Goal: Contribute content: Add original content to the website for others to see

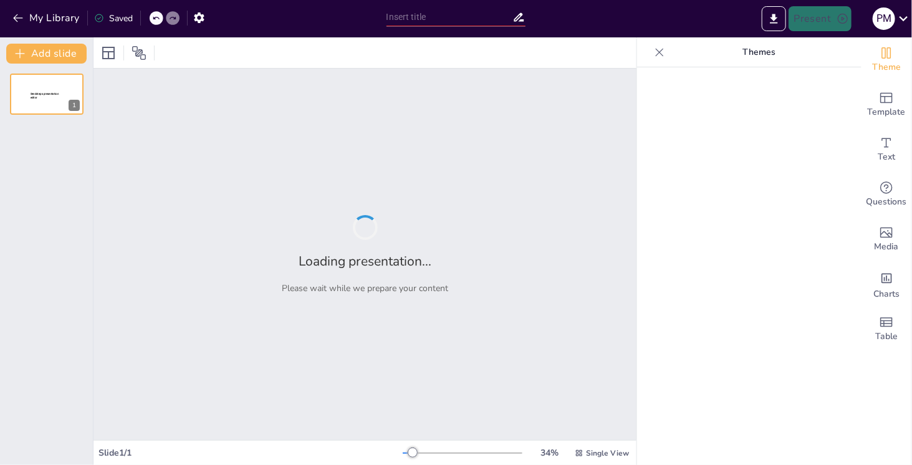
type input "[PERSON_NAME] [PERSON_NAME]: A Dual Legacy of Medical Innovation and Ethical Co…"
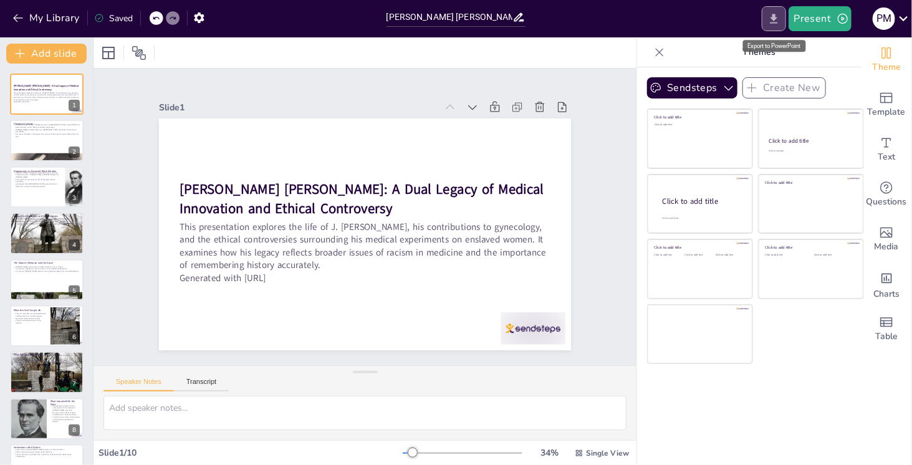
click at [778, 19] on icon "Export to PowerPoint" at bounding box center [773, 18] width 13 height 13
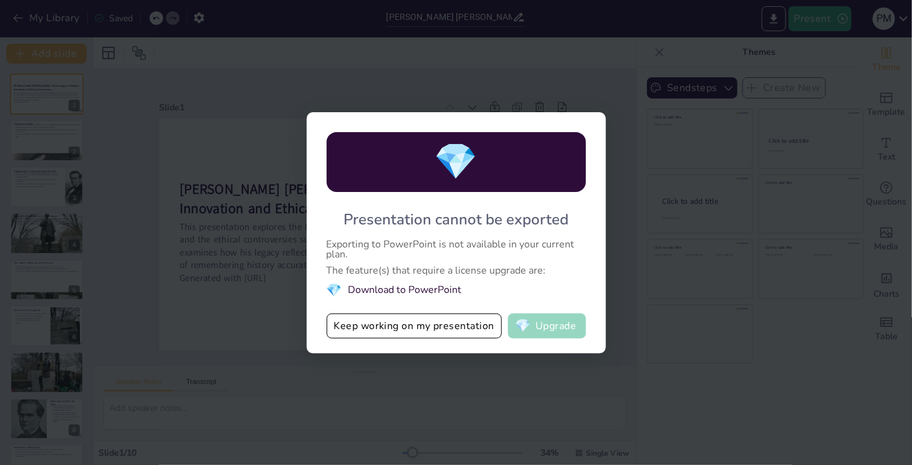
click at [551, 329] on button "💎 Upgrade" at bounding box center [547, 326] width 78 height 25
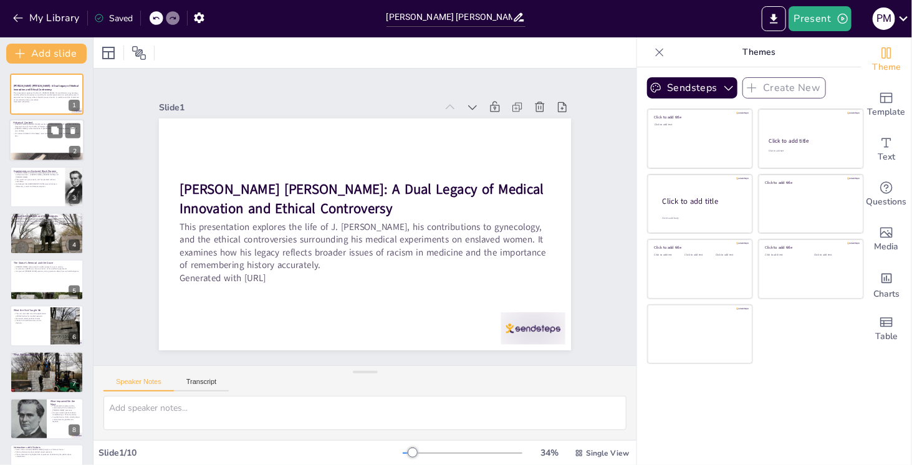
click at [43, 126] on p "[PERSON_NAME] [PERSON_NAME] was born in [DEMOGRAPHIC_DATA] in [US_STATE] and be…" at bounding box center [46, 125] width 67 height 4
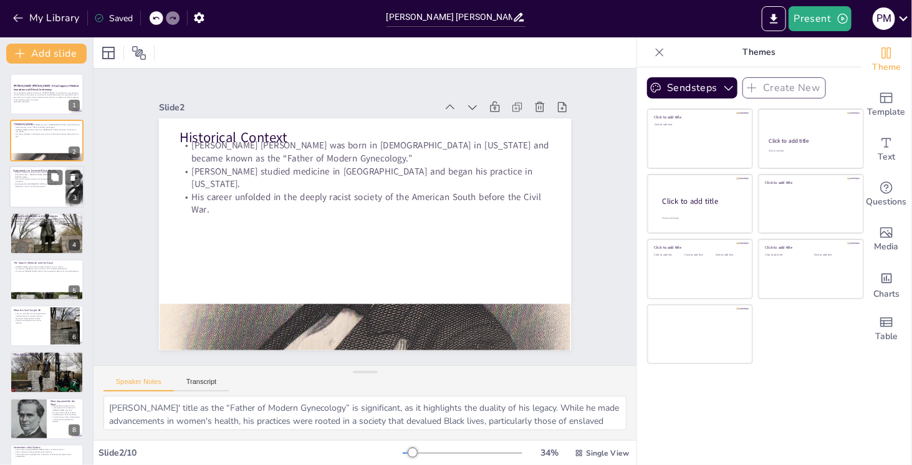
click at [40, 192] on div at bounding box center [46, 187] width 75 height 42
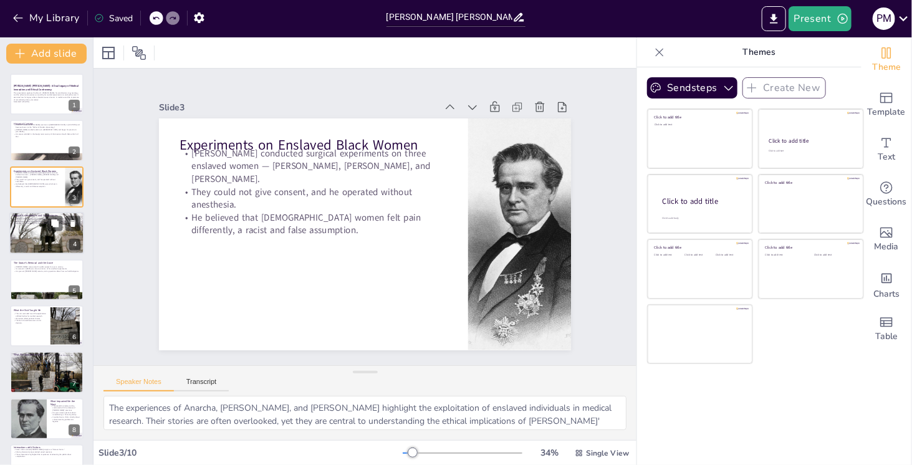
click at [34, 233] on div at bounding box center [46, 233] width 75 height 42
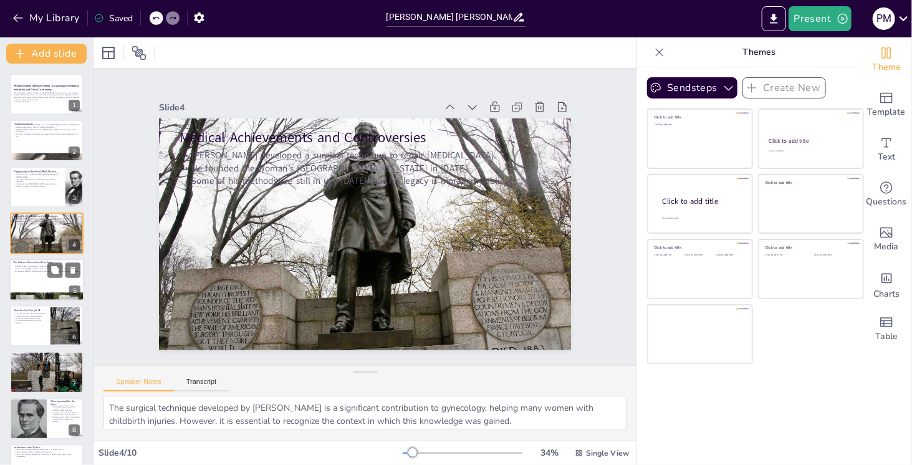
click at [31, 264] on div "[PERSON_NAME]’ statue stood in public spaces for over a century. Its removal in…" at bounding box center [46, 268] width 67 height 9
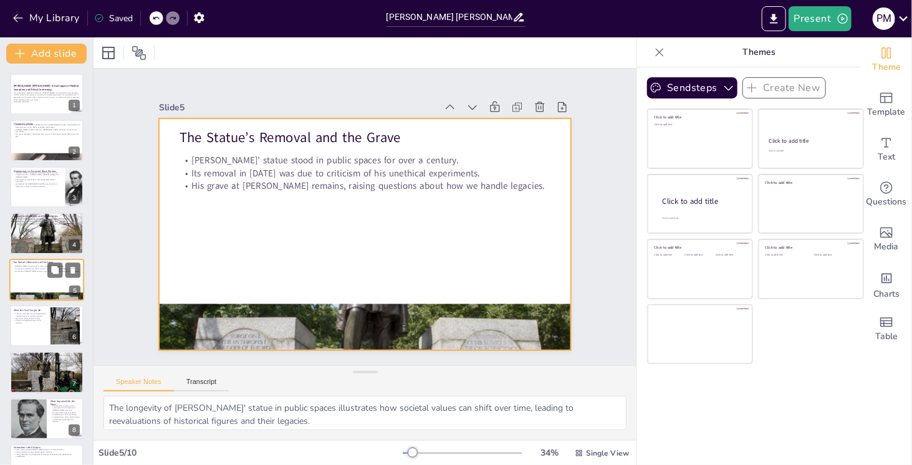
scroll to position [15, 0]
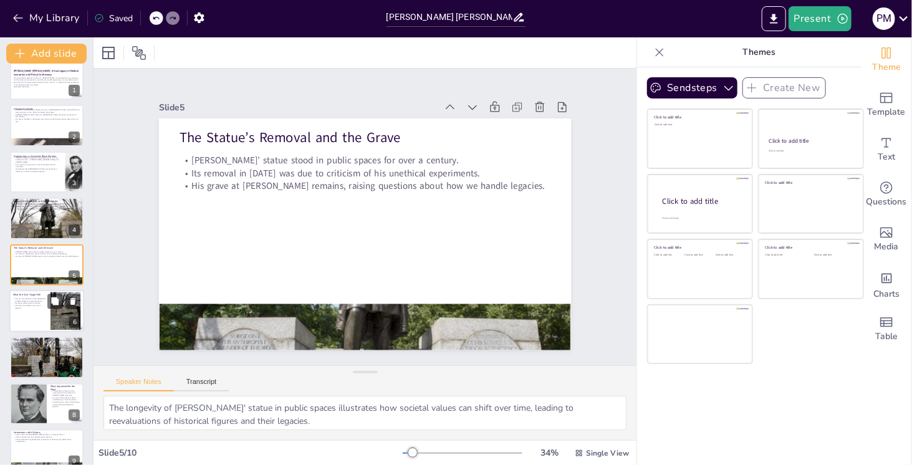
click at [32, 320] on div at bounding box center [46, 311] width 75 height 42
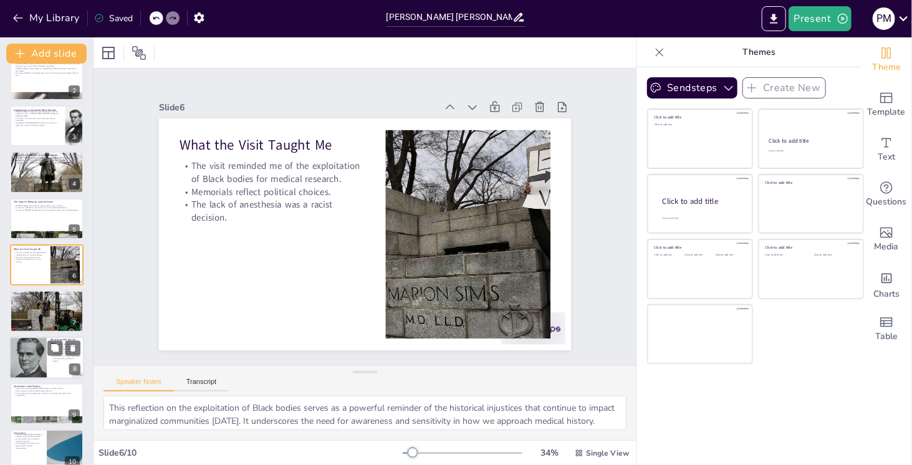
click at [36, 362] on div at bounding box center [28, 358] width 65 height 42
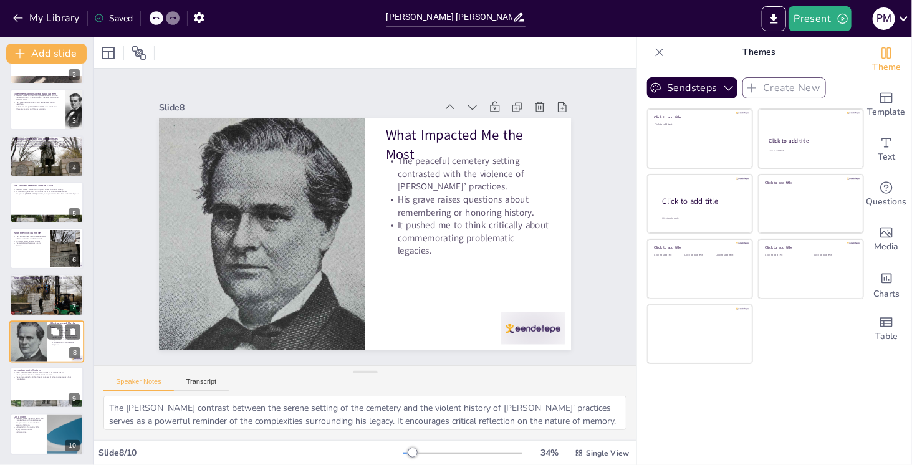
scroll to position [77, 0]
click at [36, 391] on div at bounding box center [46, 388] width 75 height 42
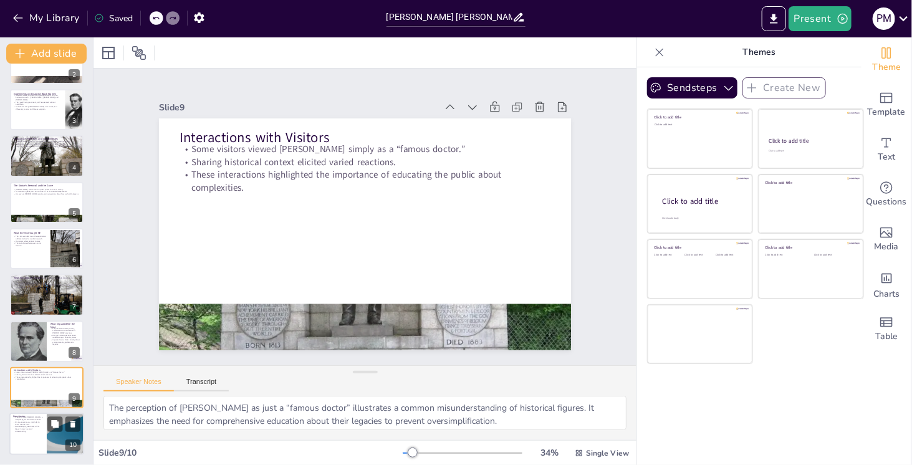
click at [37, 434] on div at bounding box center [46, 434] width 75 height 42
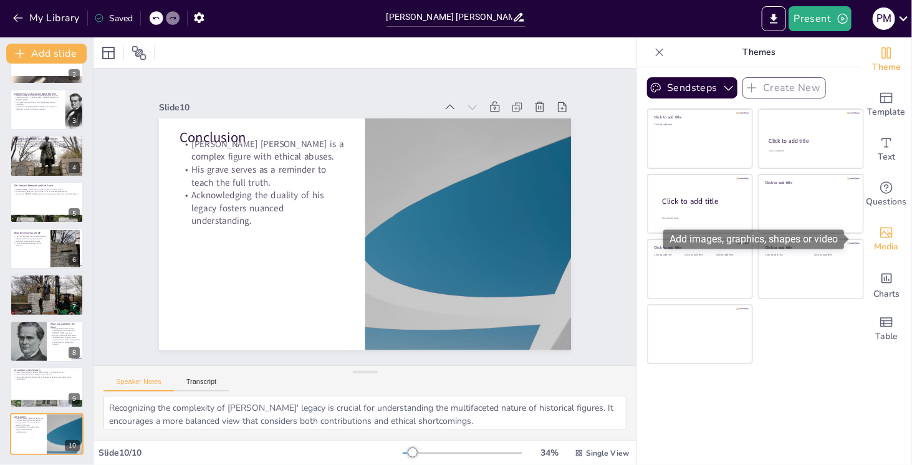
click at [886, 238] on div "Media" at bounding box center [887, 239] width 50 height 45
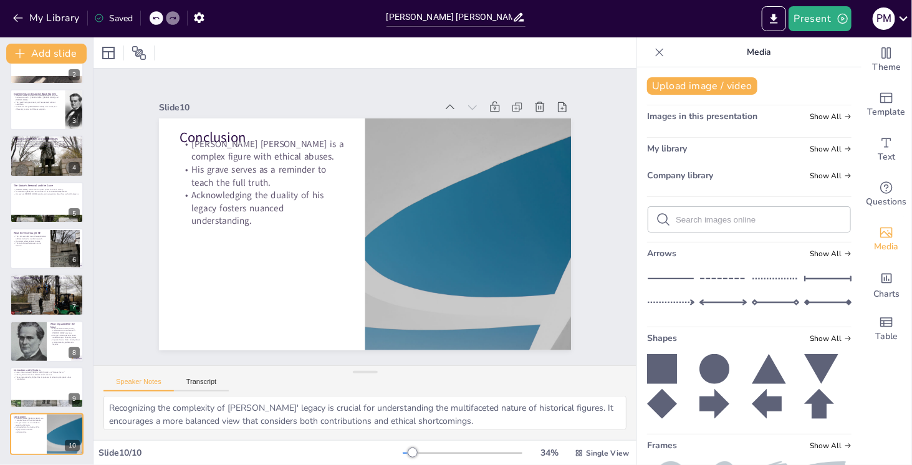
click at [890, 373] on div "Theme Template Text Questions Media Charts Table" at bounding box center [887, 251] width 50 height 428
click at [31, 251] on div at bounding box center [46, 249] width 75 height 42
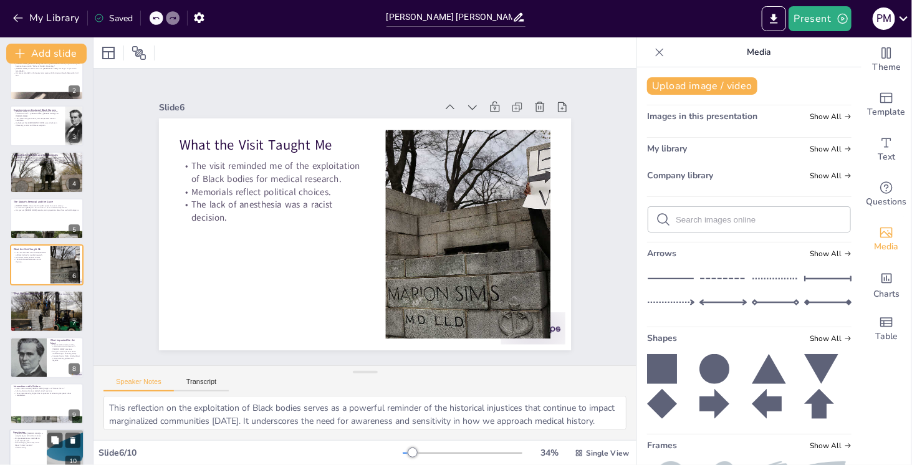
click at [39, 446] on p "Acknowledging the duality of his legacy fosters nuanced understanding." at bounding box center [28, 445] width 30 height 7
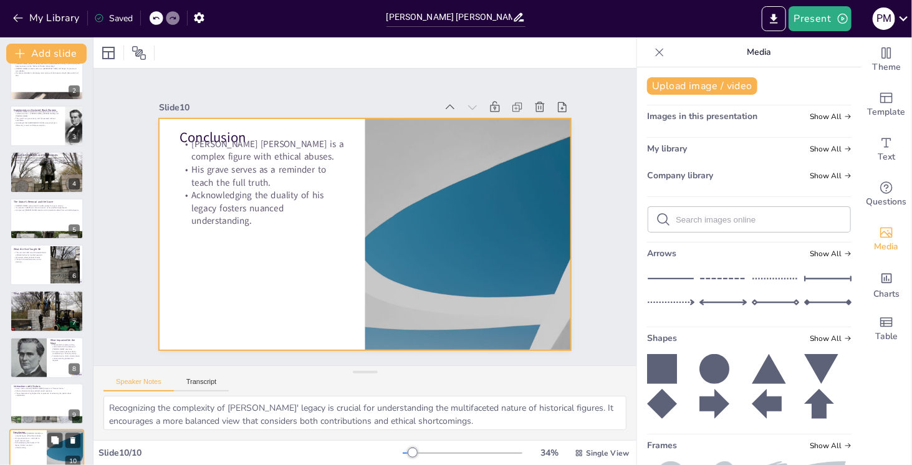
scroll to position [77, 0]
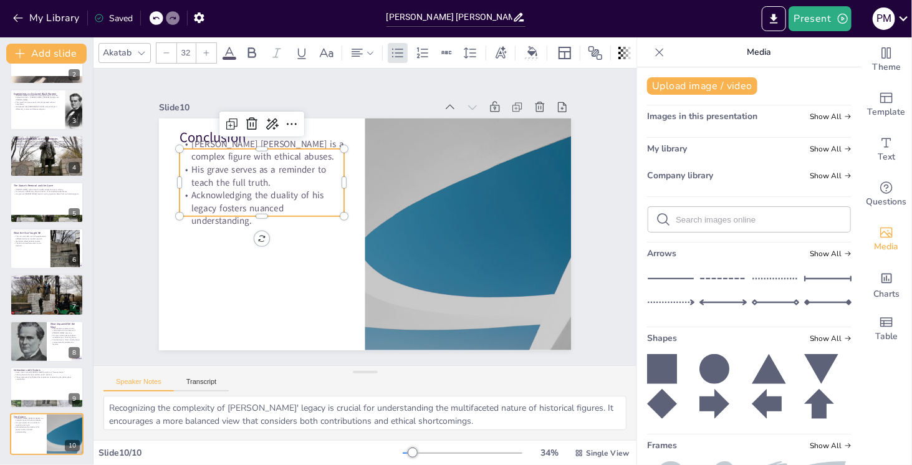
click at [423, 150] on p "[PERSON_NAME] [PERSON_NAME] is a complex figure with ethical abuses." at bounding box center [468, 149] width 90 height 161
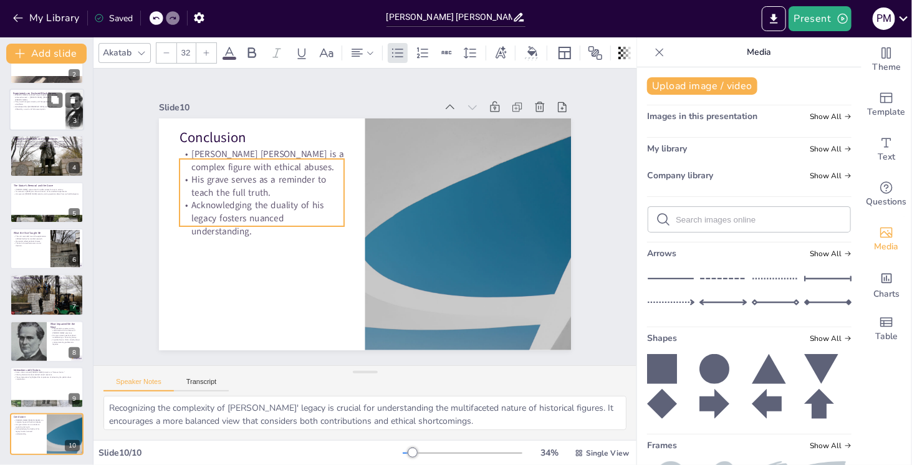
click at [24, 110] on div at bounding box center [46, 110] width 75 height 42
type textarea "The experiences of Anarcha, [PERSON_NAME], and [PERSON_NAME] highlight the expl…"
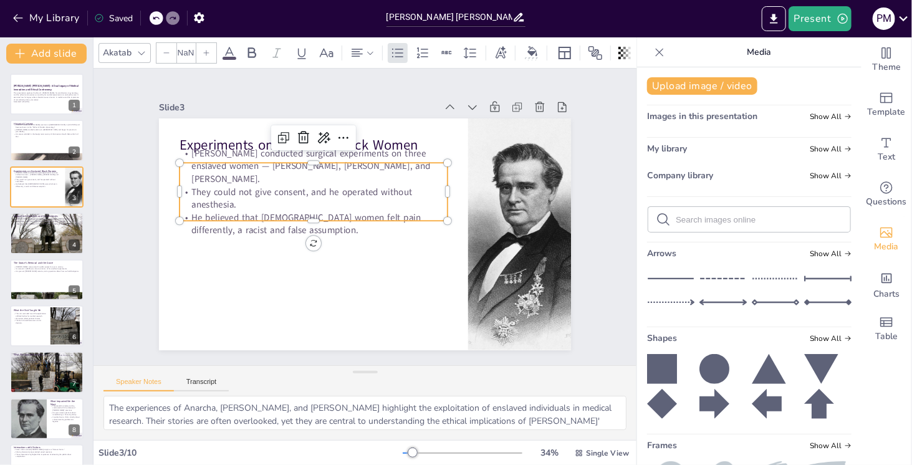
type input "32"
click at [379, 166] on p "[PERSON_NAME] conducted surgical experiments on three enslaved women — [PERSON_…" at bounding box center [426, 177] width 94 height 270
click at [303, 238] on div "Experiments on Enslaved [DEMOGRAPHIC_DATA] Women [PERSON_NAME] conducted surgic…" at bounding box center [376, 204] width 461 height 448
click at [37, 94] on p "This presentation explores the life of J. [PERSON_NAME], his contributions to g…" at bounding box center [46, 96] width 67 height 9
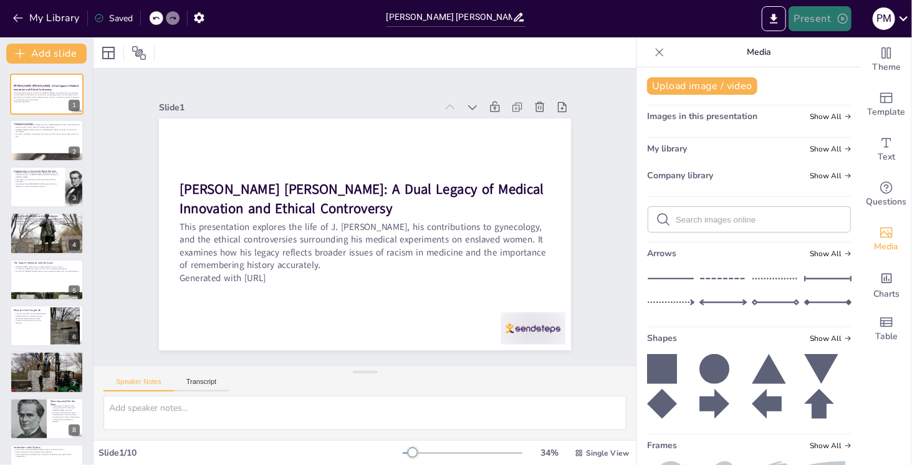
click at [814, 18] on button "Present" at bounding box center [820, 18] width 62 height 25
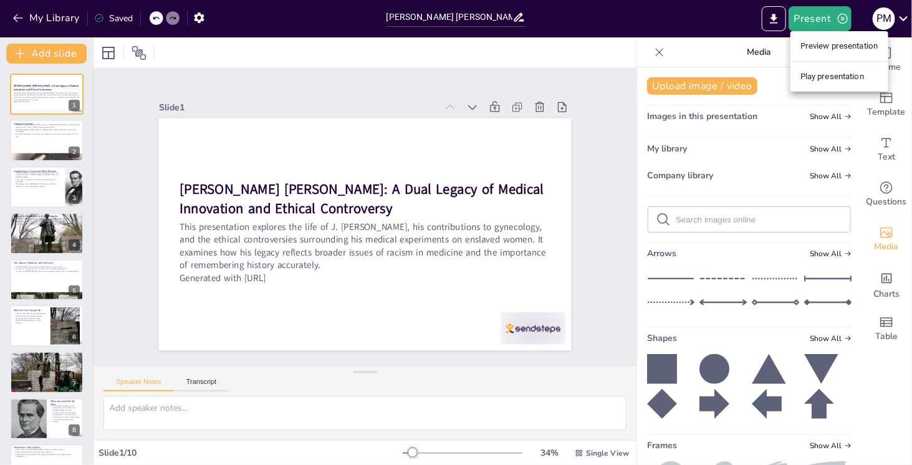
click at [830, 79] on li "Play presentation" at bounding box center [839, 77] width 98 height 20
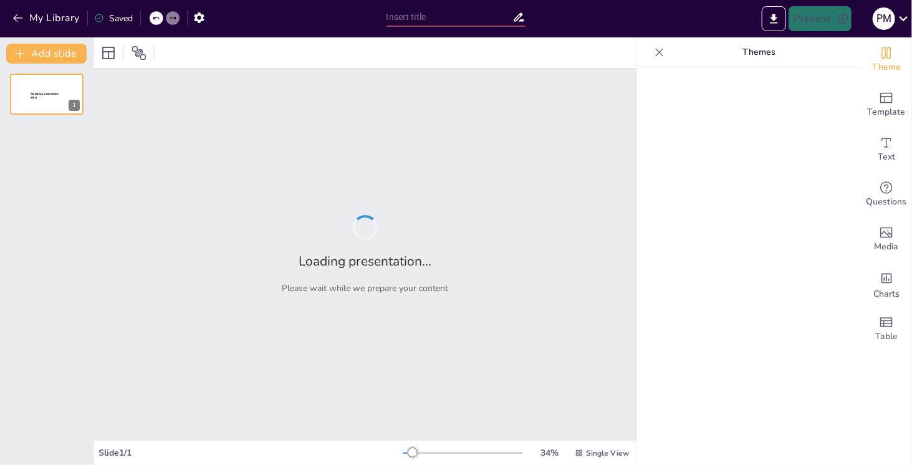
type input "[PERSON_NAME] [PERSON_NAME]: A Dual Legacy of Medical Innovation and Ethical Co…"
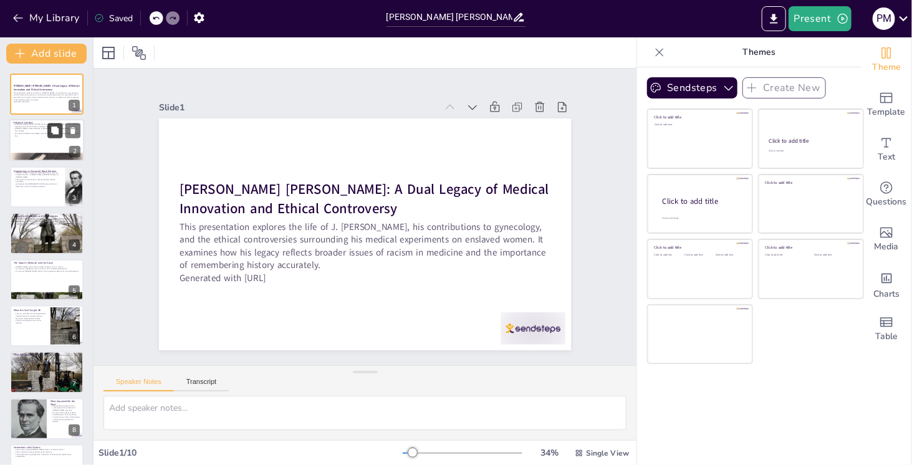
click at [58, 137] on button at bounding box center [54, 130] width 15 height 15
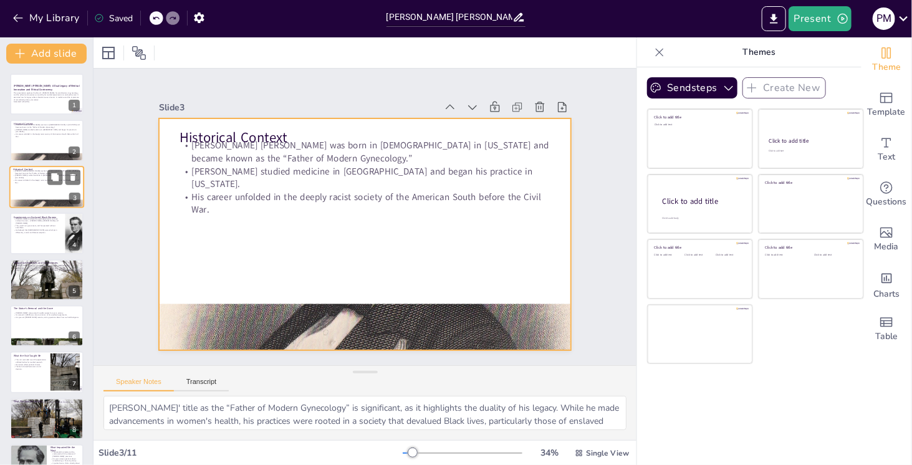
click at [50, 196] on div at bounding box center [46, 187] width 75 height 42
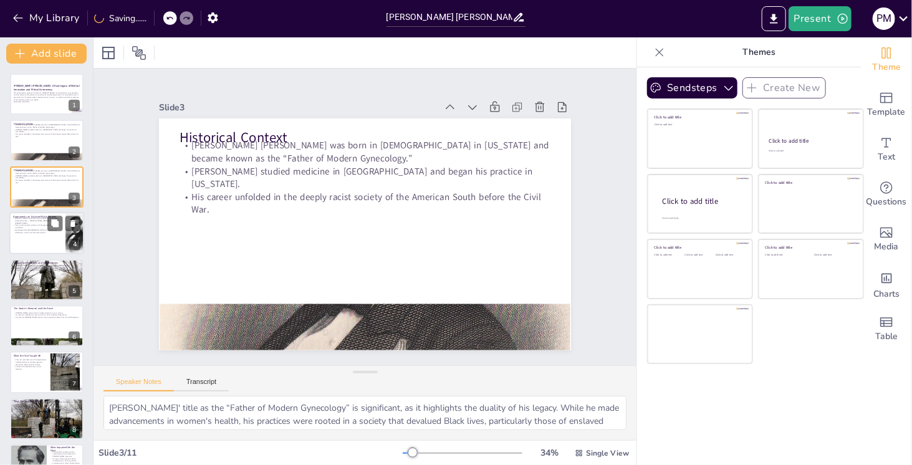
click at [45, 237] on div at bounding box center [46, 233] width 75 height 42
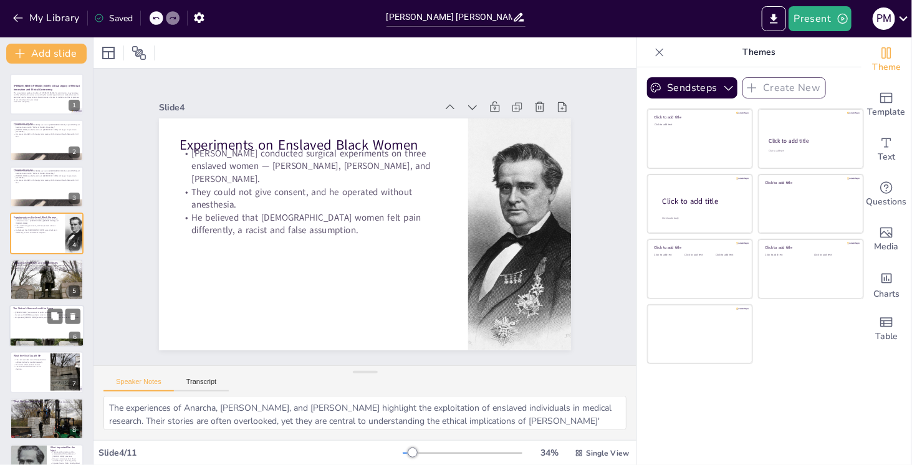
click at [31, 322] on div at bounding box center [46, 326] width 75 height 42
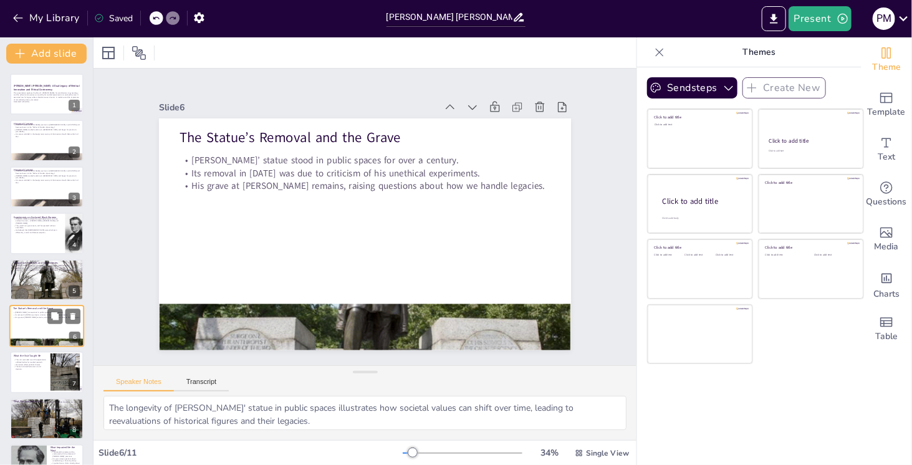
scroll to position [61, 0]
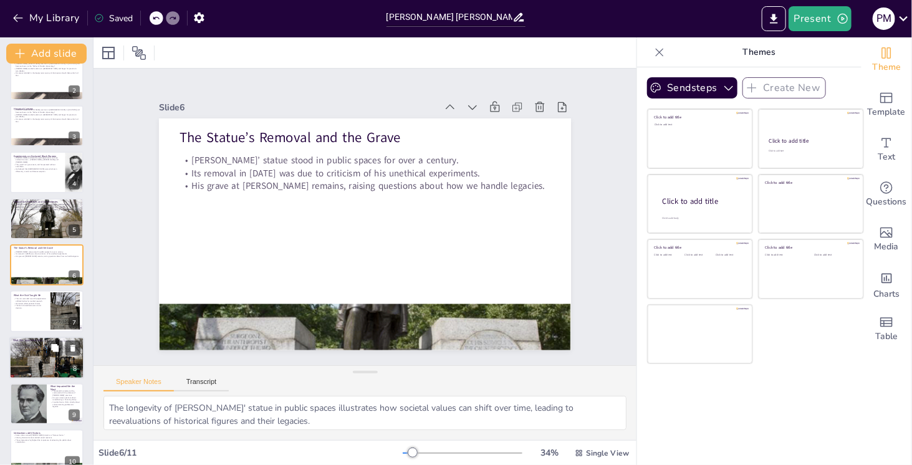
click at [61, 367] on div at bounding box center [46, 358] width 75 height 42
type textarea "The absence of recognition for Anarcha, Lucy, and Betsey underscores the erasur…"
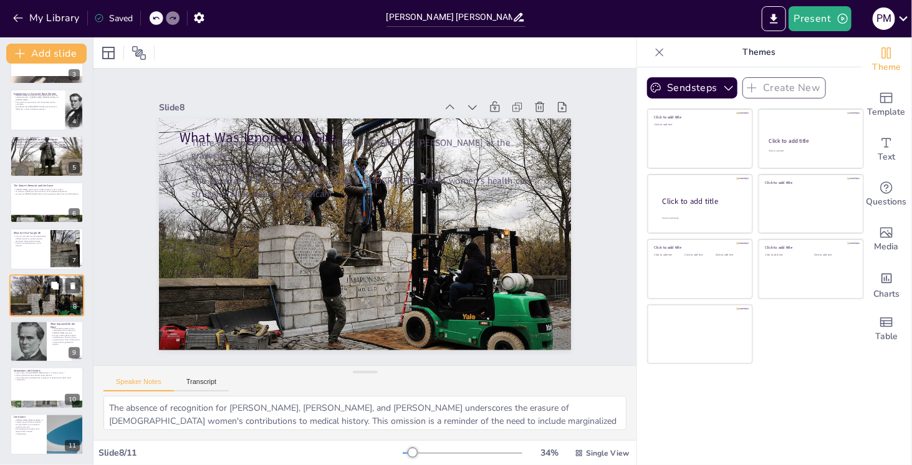
scroll to position [123, 0]
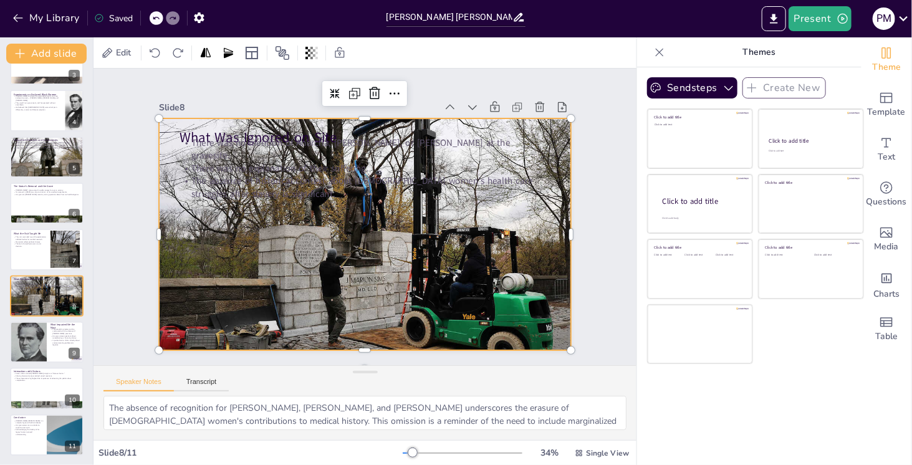
click at [156, 292] on div at bounding box center [357, 233] width 471 height 380
click at [554, 317] on div at bounding box center [357, 234] width 471 height 380
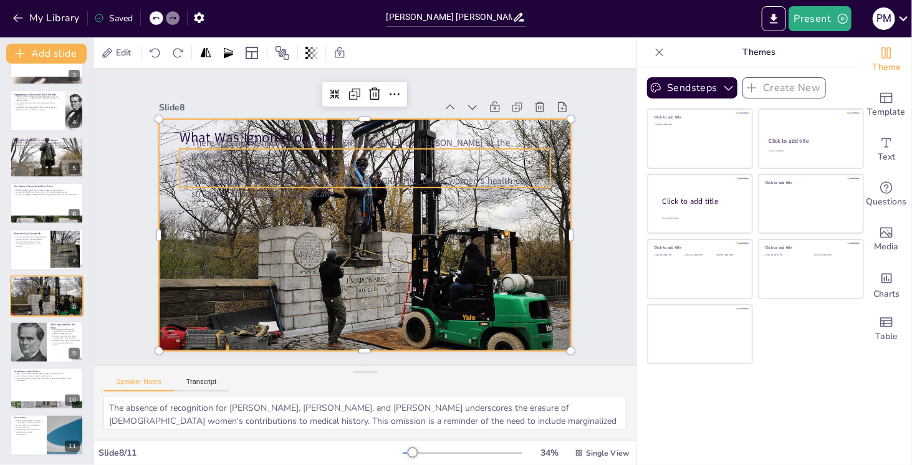
click at [252, 153] on p "There was no explanation of their suffering." at bounding box center [374, 170] width 365 height 90
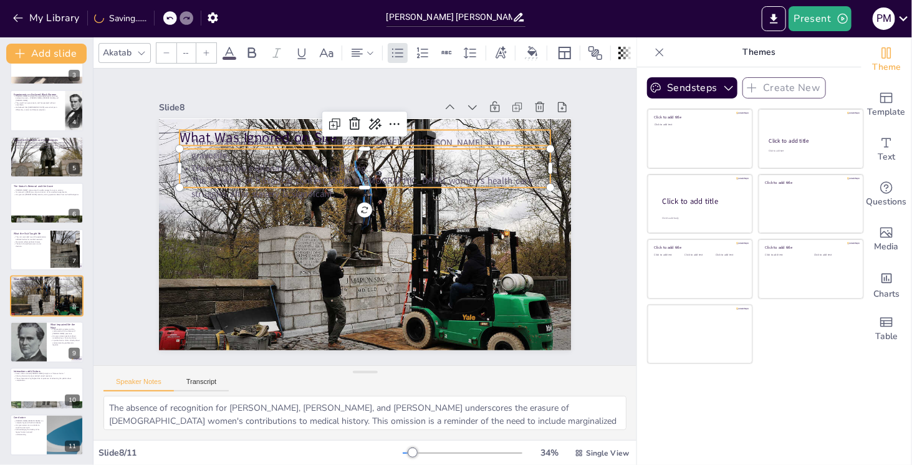
type input "48"
click at [239, 132] on p "What Was Ignored on Site" at bounding box center [404, 148] width 331 height 202
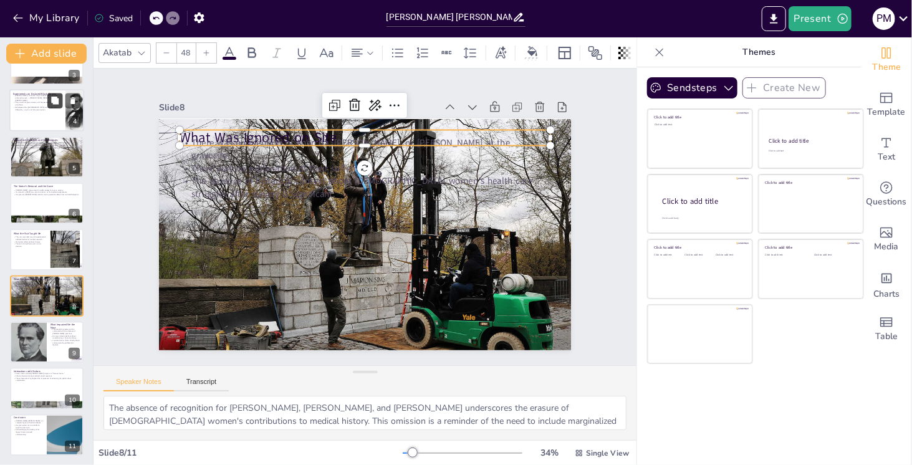
click at [49, 105] on button at bounding box center [54, 101] width 15 height 15
type textarea "The experiences of Anarcha, [PERSON_NAME], and [PERSON_NAME] highlight the expl…"
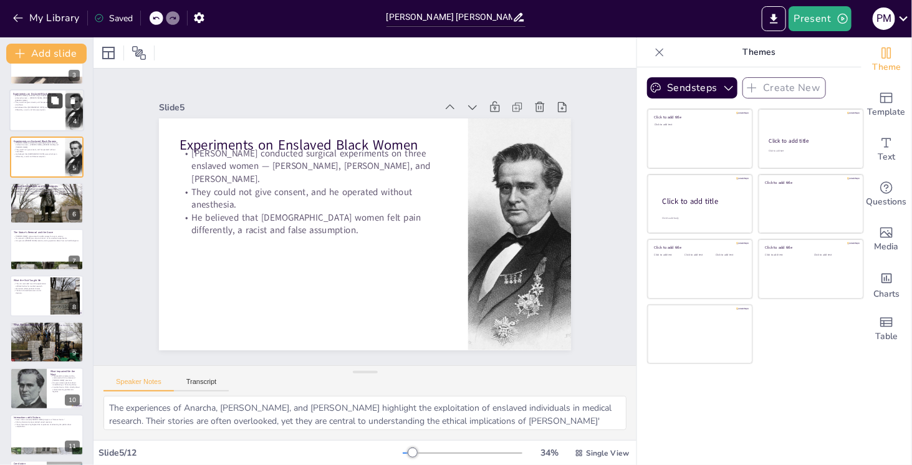
scroll to position [15, 0]
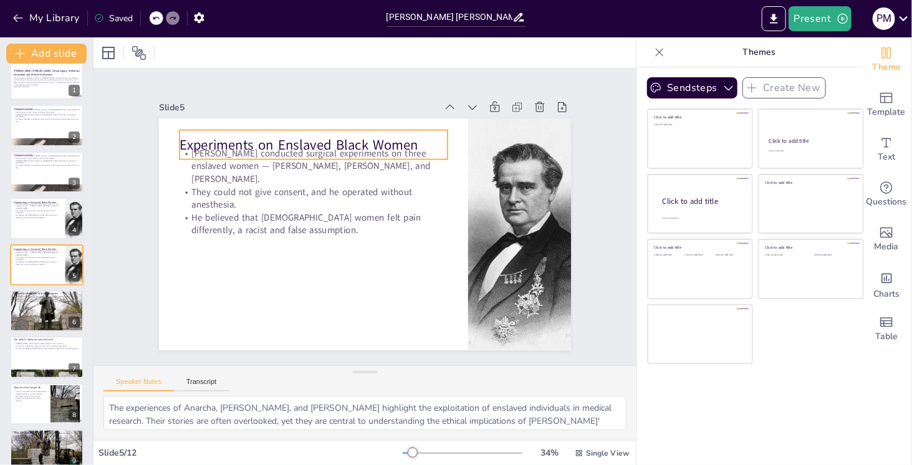
click at [208, 138] on p "Experiments on Enslaved Black Women" at bounding box center [338, 132] width 261 height 101
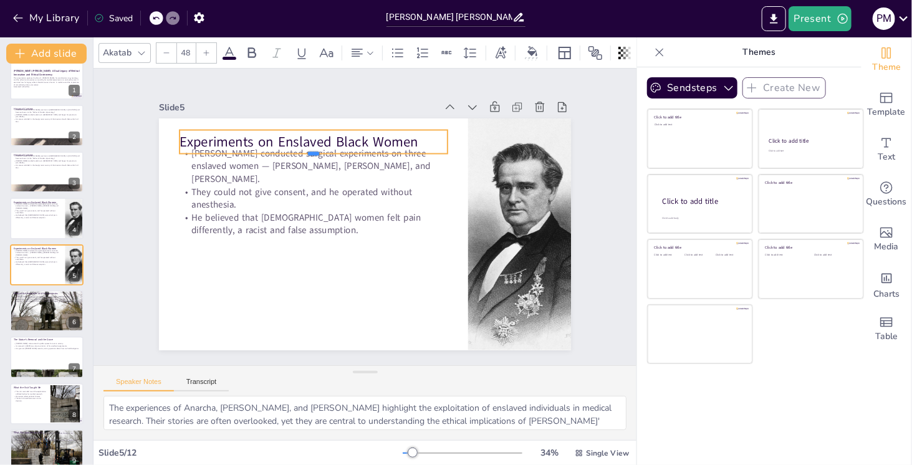
click at [370, 150] on div at bounding box center [441, 201] width 143 height 237
click at [408, 137] on p "Experiments on Enslaved Black Women" at bounding box center [322, 136] width 269 height 47
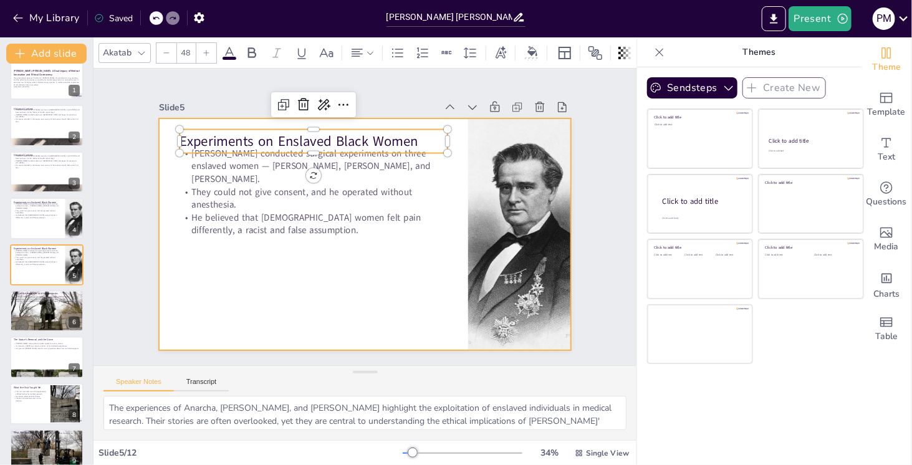
click at [310, 339] on div at bounding box center [355, 231] width 470 height 430
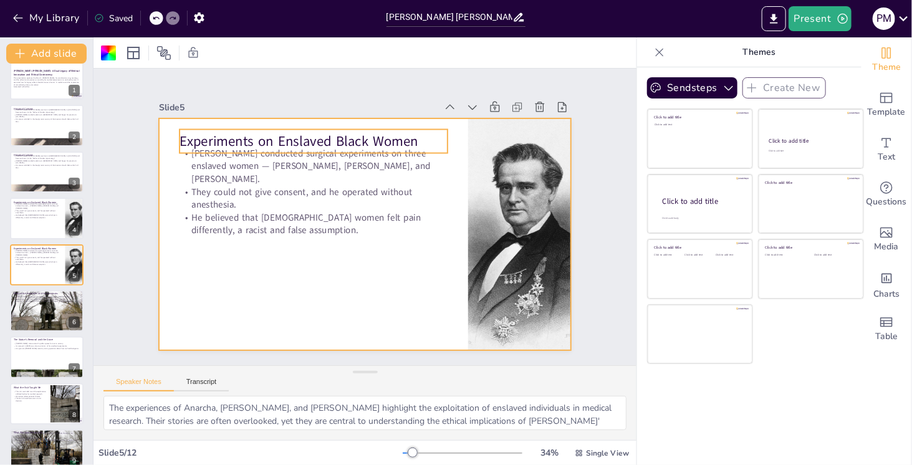
click at [409, 137] on p "Experiments on Enslaved Black Women" at bounding box center [330, 132] width 266 height 74
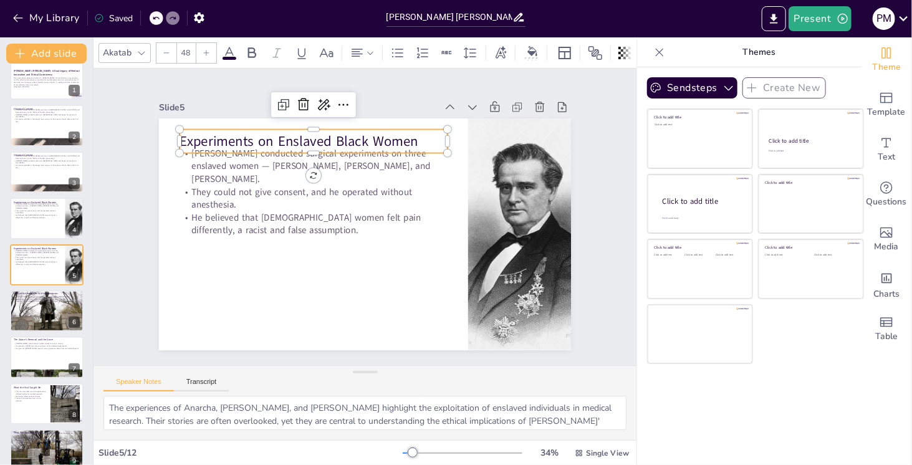
click at [409, 137] on p "Experiments on Enslaved Black Women" at bounding box center [330, 132] width 266 height 74
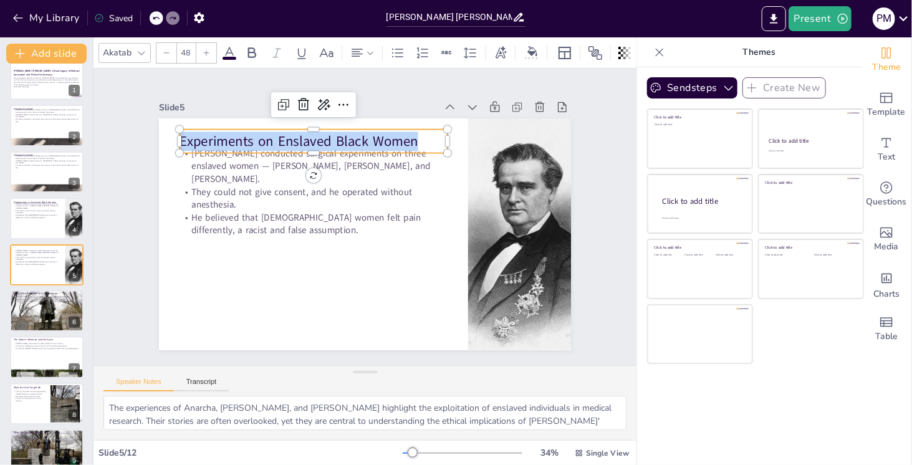
drag, startPoint x: 407, startPoint y: 136, endPoint x: 173, endPoint y: 146, distance: 234.6
click at [175, 146] on div "Sims conducted surgical experiments on three enslaved women — Anarcha, Lucy, an…" at bounding box center [349, 223] width 348 height 464
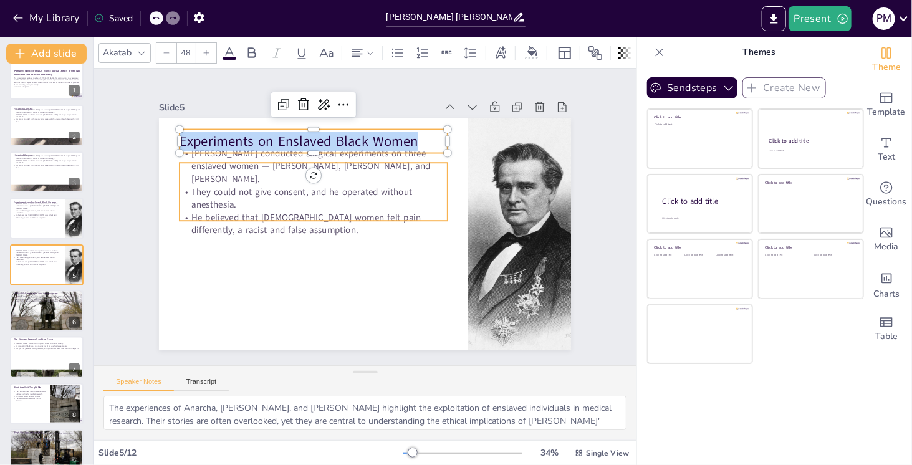
copy p "Experiments on Enslaved Black Women"
type input "32"
click at [240, 173] on p "[PERSON_NAME] conducted surgical experiments on three enslaved women — [PERSON_…" at bounding box center [345, 147] width 251 height 167
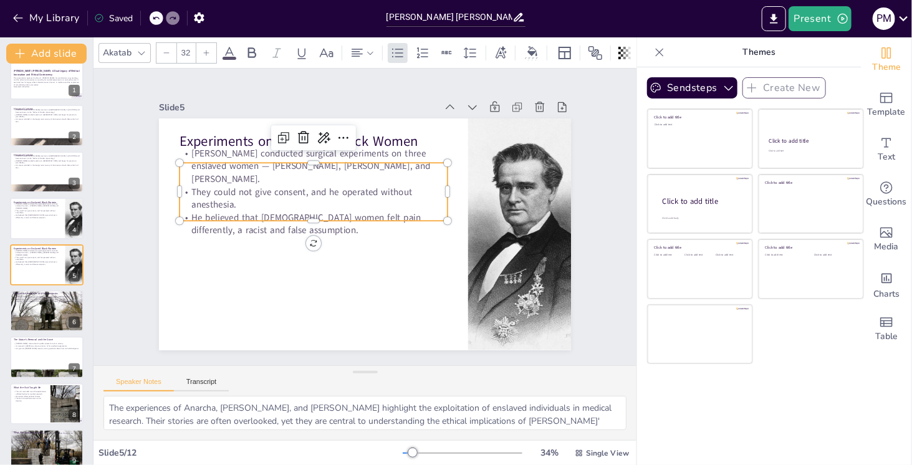
click at [240, 173] on p "[PERSON_NAME] conducted surgical experiments on three enslaved women — [PERSON_…" at bounding box center [345, 147] width 251 height 167
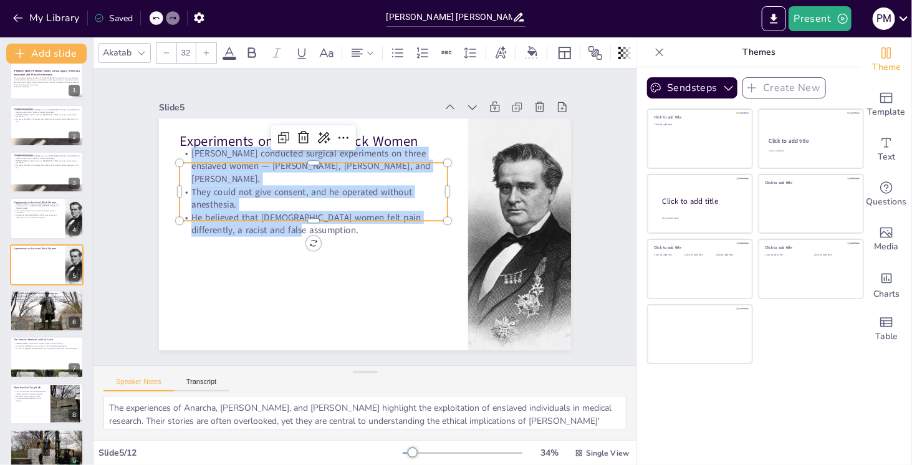
drag, startPoint x: 253, startPoint y: 222, endPoint x: 182, endPoint y: 157, distance: 96.2
click at [231, 157] on div "Experiments on Enslaved Black Women Sims conducted surgical experiments on thre…" at bounding box center [347, 217] width 232 height 412
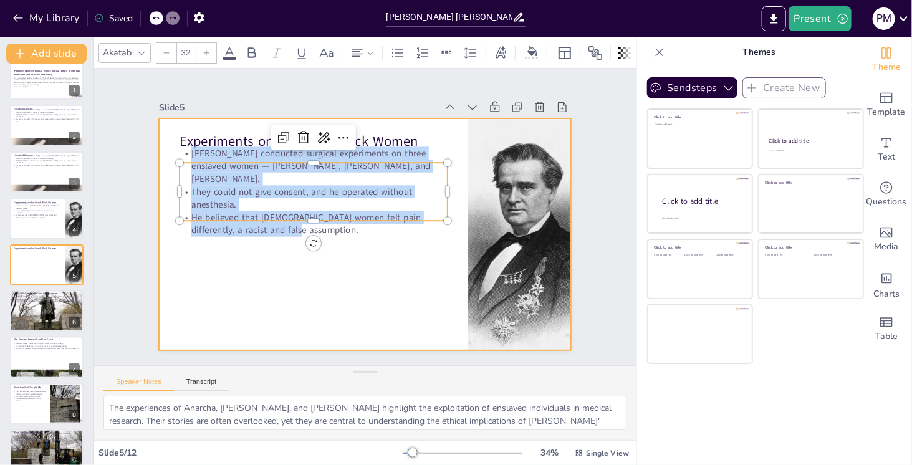
copy div "Sims conducted surgical experiments on three enslaved women — Anarcha, Lucy, an…"
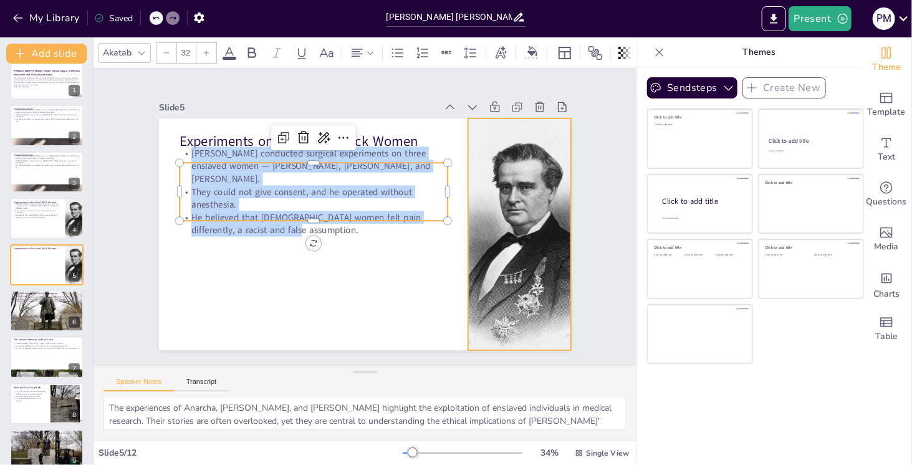
click at [505, 257] on div at bounding box center [513, 267] width 220 height 264
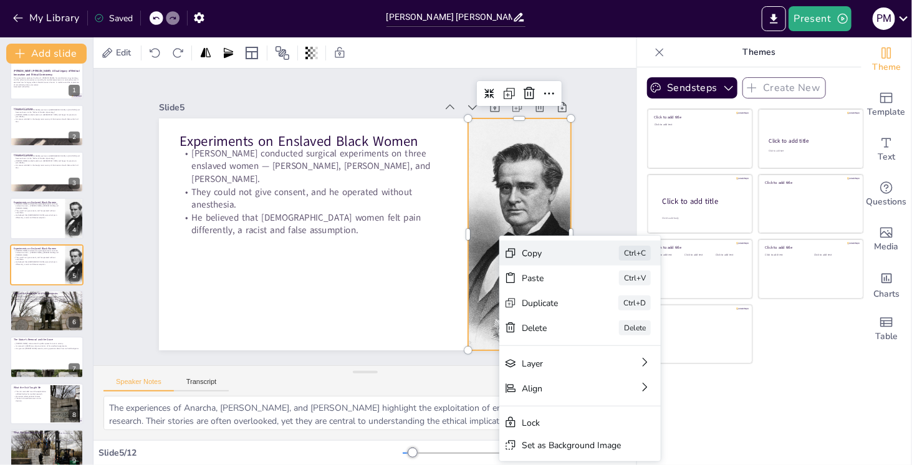
click at [549, 409] on div "Copy" at bounding box center [580, 427] width 62 height 36
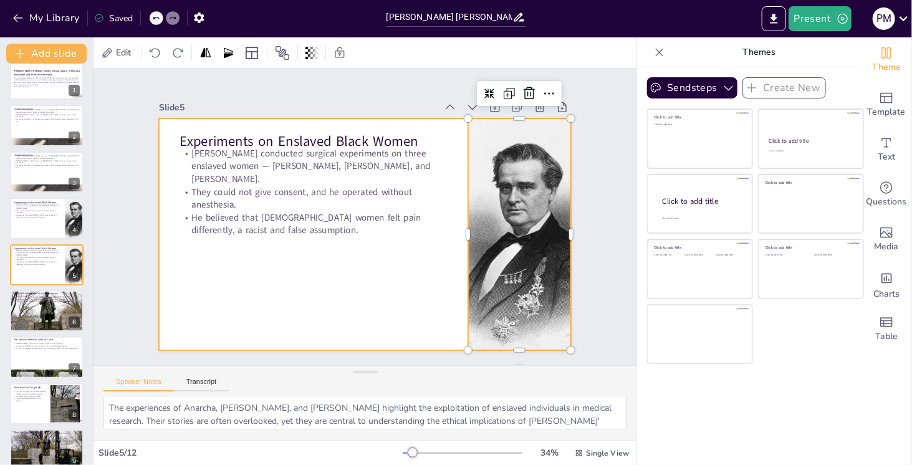
click at [291, 283] on div at bounding box center [357, 233] width 471 height 380
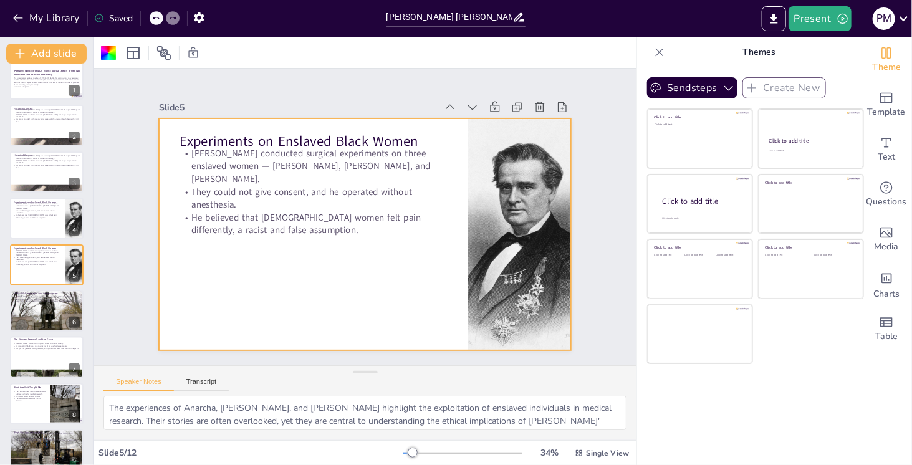
click at [656, 50] on icon at bounding box center [660, 52] width 8 height 8
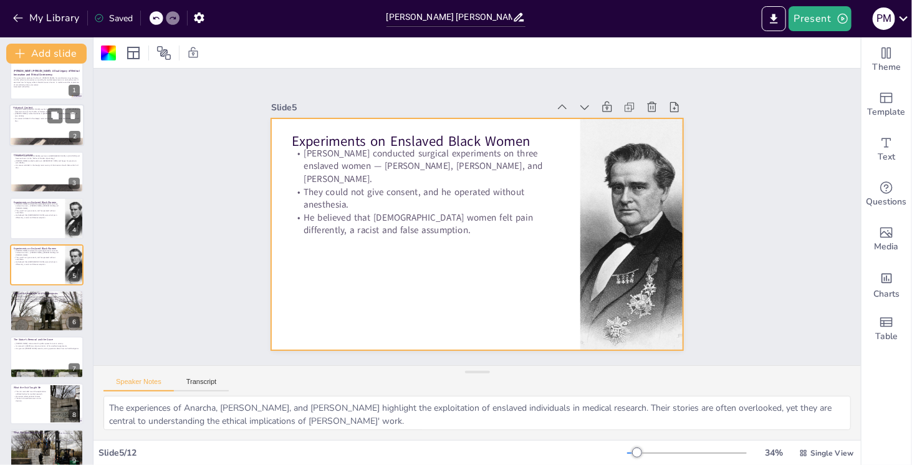
click at [43, 124] on div at bounding box center [46, 126] width 75 height 42
type textarea "[PERSON_NAME]' title as the “Father of Modern Gynecology” is significant, as it…"
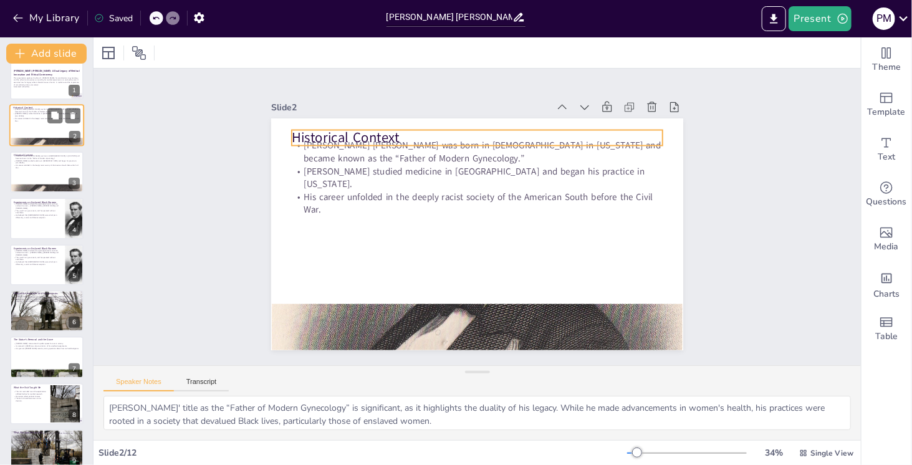
scroll to position [0, 0]
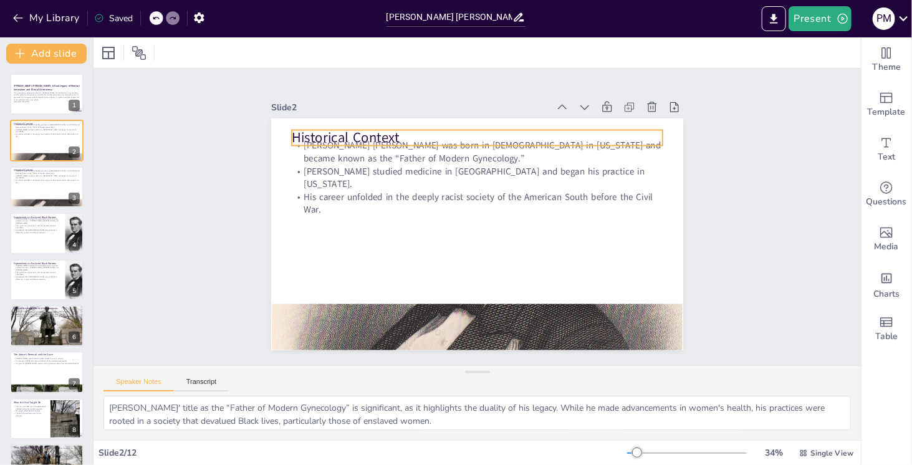
click at [547, 132] on p "Historical Context" at bounding box center [556, 216] width 19 height 371
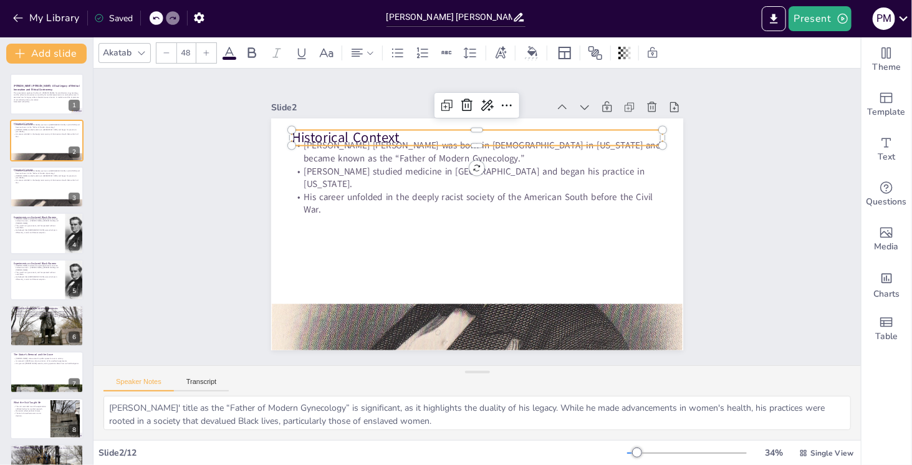
click at [384, 132] on p "Historical Context" at bounding box center [501, 141] width 359 height 133
drag, startPoint x: 390, startPoint y: 132, endPoint x: 281, endPoint y: 138, distance: 109.3
click at [281, 138] on div "J. Marion Sims was born in 1813 in South Carolina and became known as the “Fath…" at bounding box center [467, 231] width 470 height 430
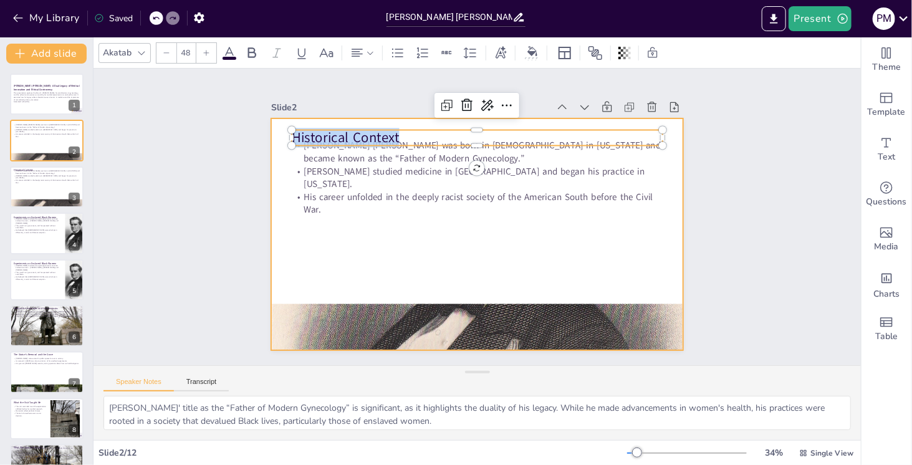
copy p "Historical Context"
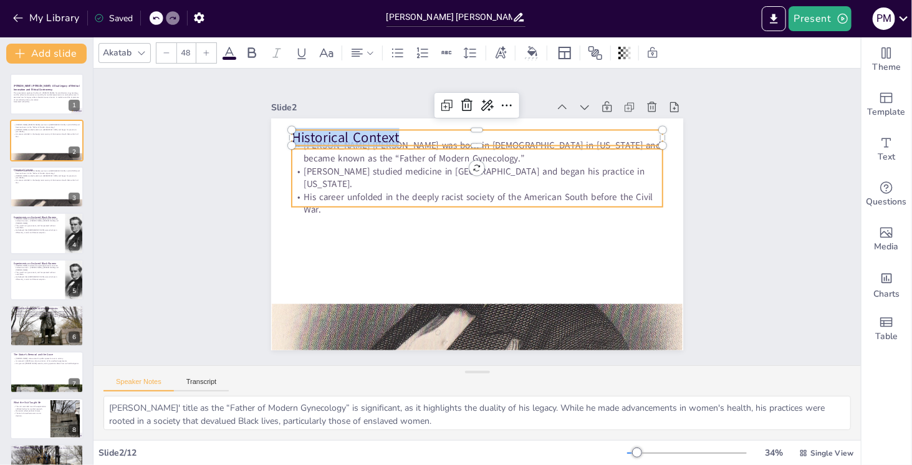
type input "32"
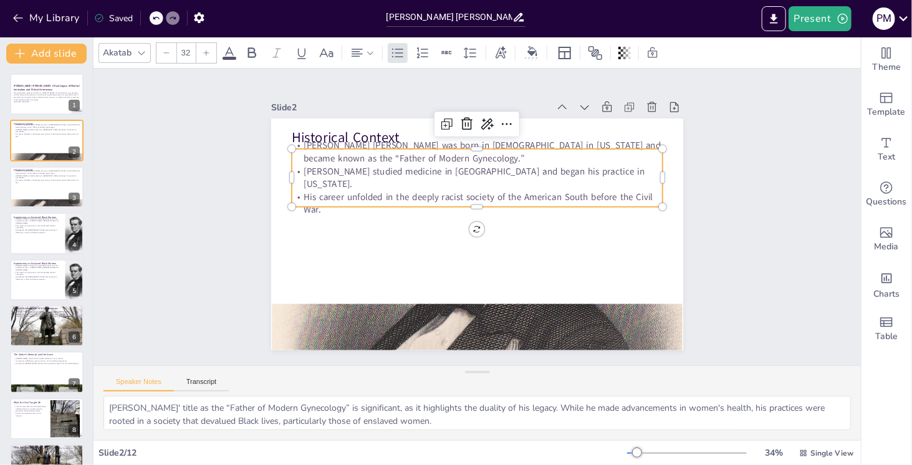
click at [363, 204] on p "[PERSON_NAME] studied medicine in [GEOGRAPHIC_DATA] and began his practice in […" at bounding box center [469, 255] width 368 height 102
click at [469, 148] on p "[PERSON_NAME] [PERSON_NAME] was born in [DEMOGRAPHIC_DATA] in [US_STATE] and be…" at bounding box center [538, 196] width 139 height 361
click at [317, 148] on p "[PERSON_NAME] [PERSON_NAME] was born in [DEMOGRAPHIC_DATA] in [US_STATE] and be…" at bounding box center [497, 155] width 361 height 139
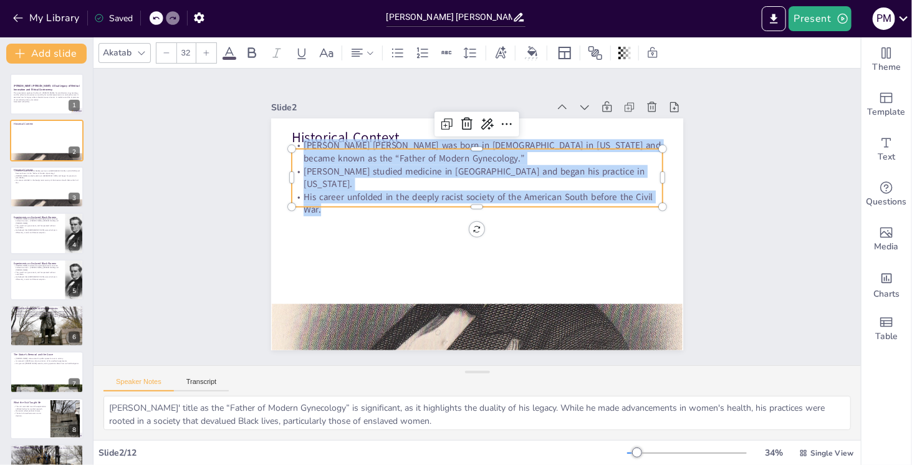
drag, startPoint x: 296, startPoint y: 148, endPoint x: 326, endPoint y: 195, distance: 55.9
click at [326, 195] on div "J. Marion Sims was born in 1813 in South Carolina and became known as the “Fath…" at bounding box center [497, 183] width 360 height 252
copy div "J. Marion Sims was born in 1813 in South Carolina and became known as the “Fath…"
click at [58, 185] on div at bounding box center [46, 187] width 75 height 42
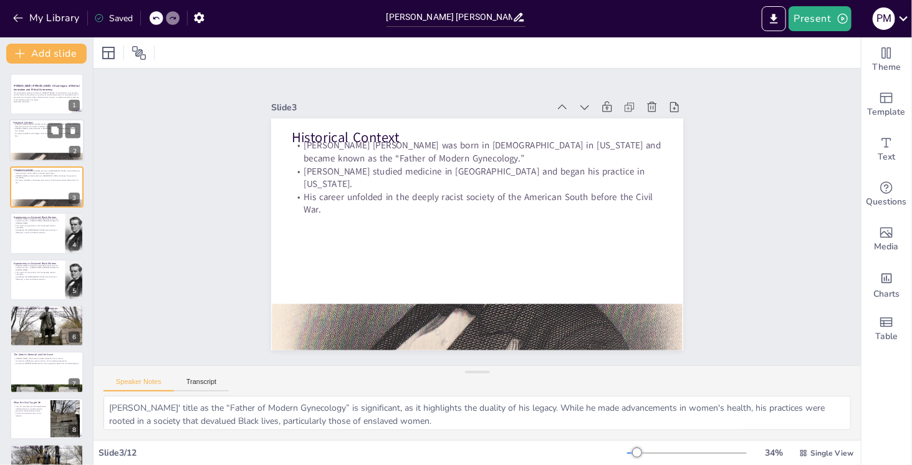
click at [29, 128] on p "[PERSON_NAME] [PERSON_NAME] was born in [DEMOGRAPHIC_DATA] in [US_STATE] and be…" at bounding box center [46, 125] width 67 height 4
click at [31, 174] on p "[PERSON_NAME] [PERSON_NAME] was born in [DEMOGRAPHIC_DATA] in [US_STATE] and be…" at bounding box center [46, 172] width 67 height 4
click at [31, 224] on p "They could not give consent, and he operated without anesthesia." at bounding box center [37, 226] width 49 height 4
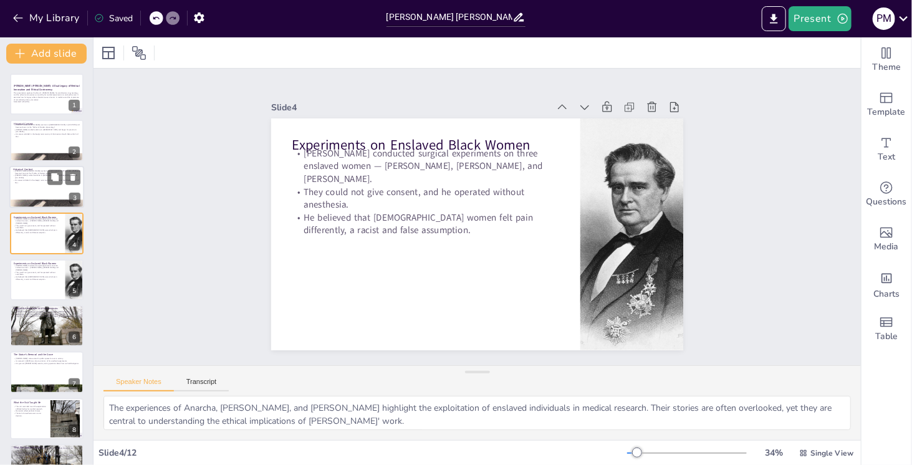
click at [29, 183] on div at bounding box center [46, 187] width 75 height 42
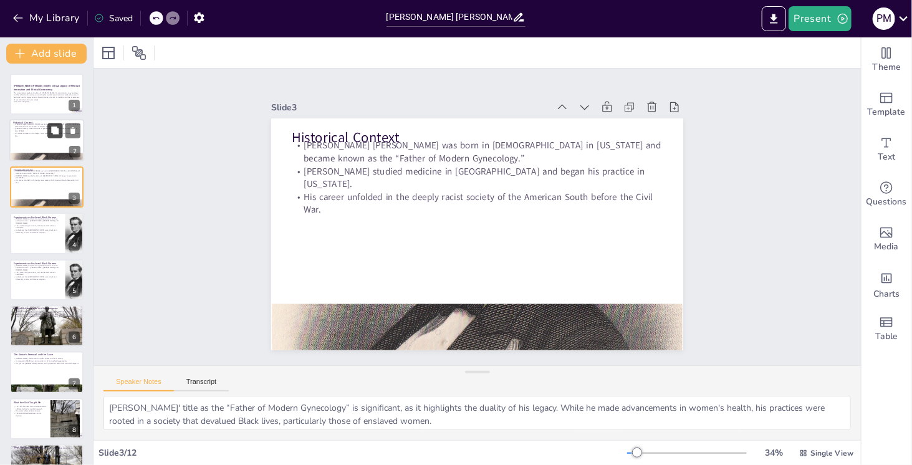
click at [59, 130] on icon at bounding box center [54, 130] width 7 height 7
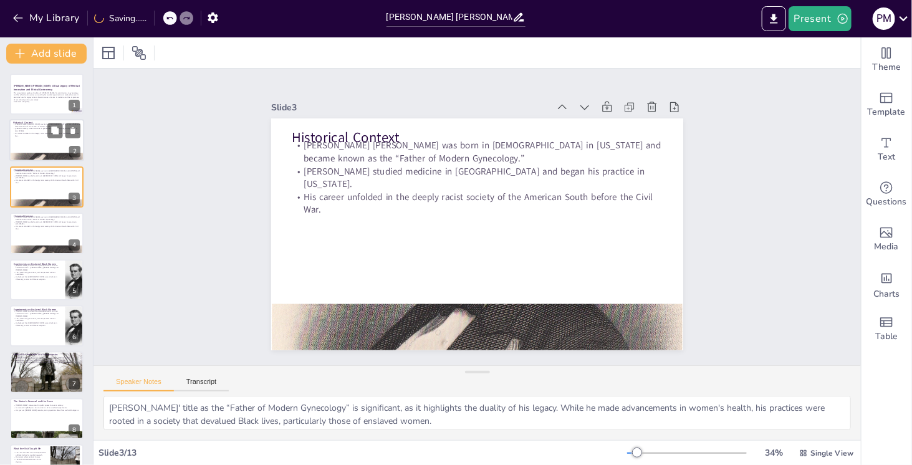
click at [39, 134] on p "His career unfolded in the deeply racist society of the American South before t…" at bounding box center [46, 135] width 67 height 4
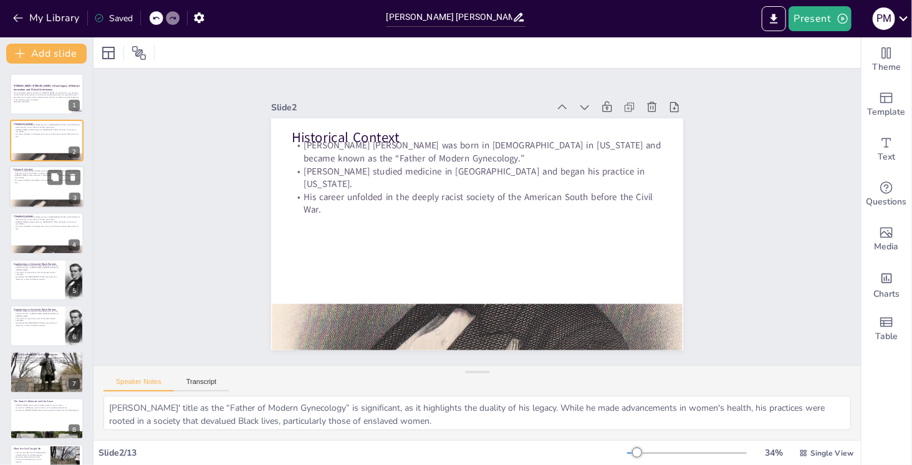
click at [36, 172] on p "[PERSON_NAME] [PERSON_NAME] was born in [DEMOGRAPHIC_DATA] in [US_STATE] and be…" at bounding box center [46, 172] width 67 height 4
click at [32, 129] on p "[PERSON_NAME] studied medicine in [GEOGRAPHIC_DATA] and began his practice in […" at bounding box center [46, 130] width 67 height 4
click at [38, 183] on div at bounding box center [46, 187] width 75 height 42
click at [33, 228] on p "His career unfolded in the deeply racist society of the American South before t…" at bounding box center [46, 228] width 67 height 4
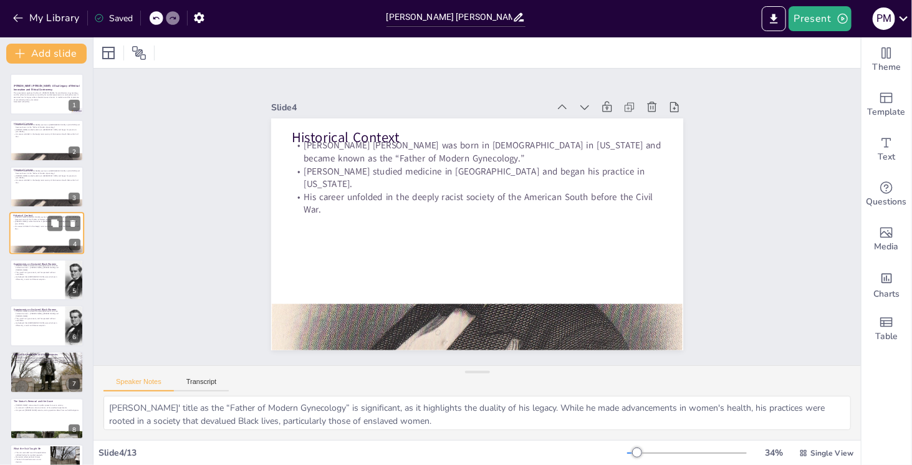
click at [33, 228] on p "His career unfolded in the deeply racist society of the American South before t…" at bounding box center [46, 228] width 67 height 4
click at [33, 227] on p "His career unfolded in the deeply racist society of the American South before t…" at bounding box center [46, 228] width 67 height 4
click at [39, 277] on p "He believed that [DEMOGRAPHIC_DATA] women felt pain differently, a racist and f…" at bounding box center [37, 278] width 49 height 4
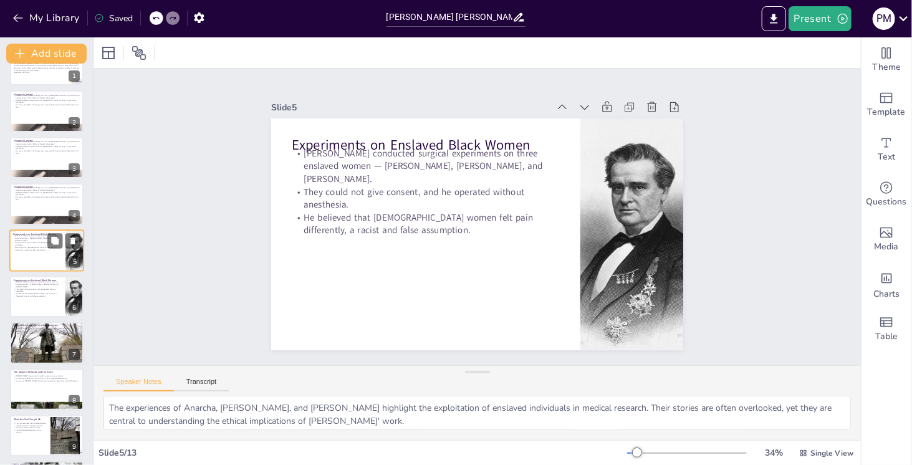
scroll to position [29, 0]
click at [36, 200] on div at bounding box center [46, 204] width 75 height 42
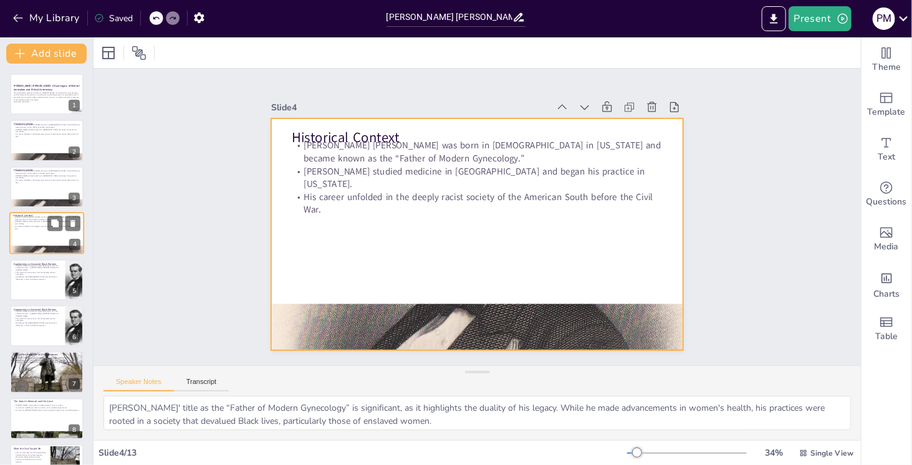
click at [46, 230] on div at bounding box center [46, 233] width 75 height 42
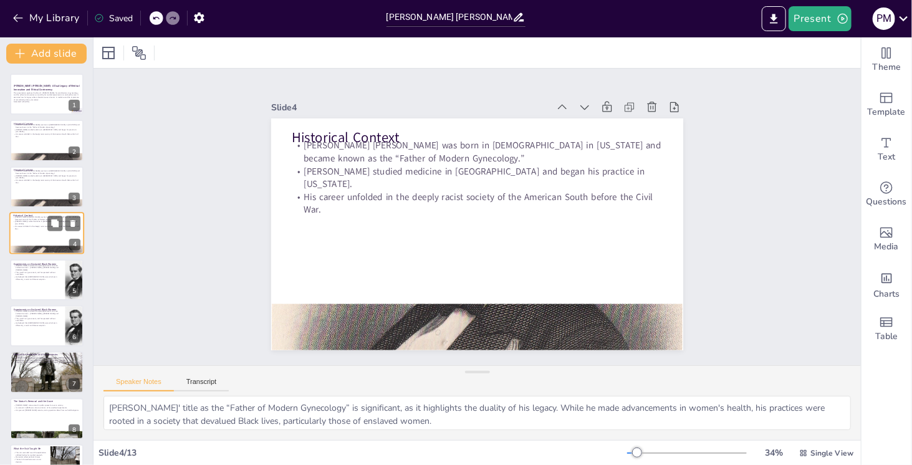
click at [46, 230] on div at bounding box center [46, 233] width 75 height 42
click at [31, 274] on p "They could not give consent, and he operated without anesthesia." at bounding box center [37, 273] width 49 height 4
type textarea "The experiences of Anarcha, [PERSON_NAME], and [PERSON_NAME] highlight the expl…"
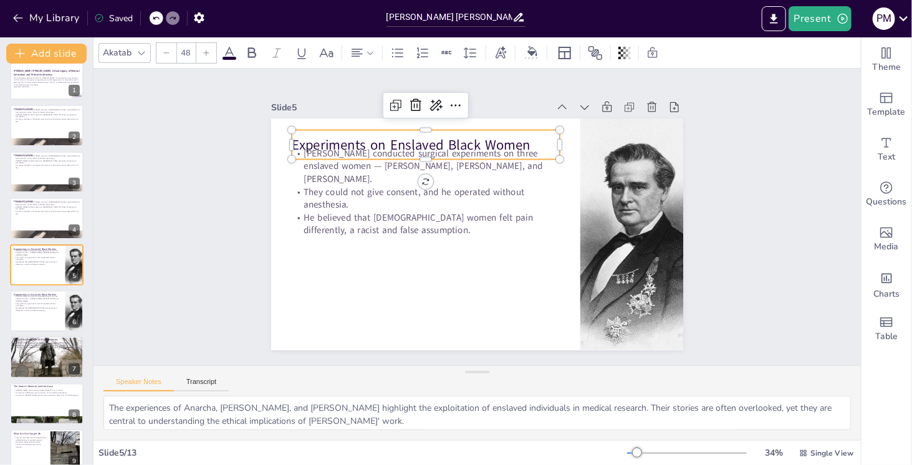
click at [309, 145] on p "Experiments on Enslaved Black Women" at bounding box center [442, 136] width 266 height 74
click at [348, 145] on p "Experiments on Enslaved Black Women" at bounding box center [469, 129] width 242 height 151
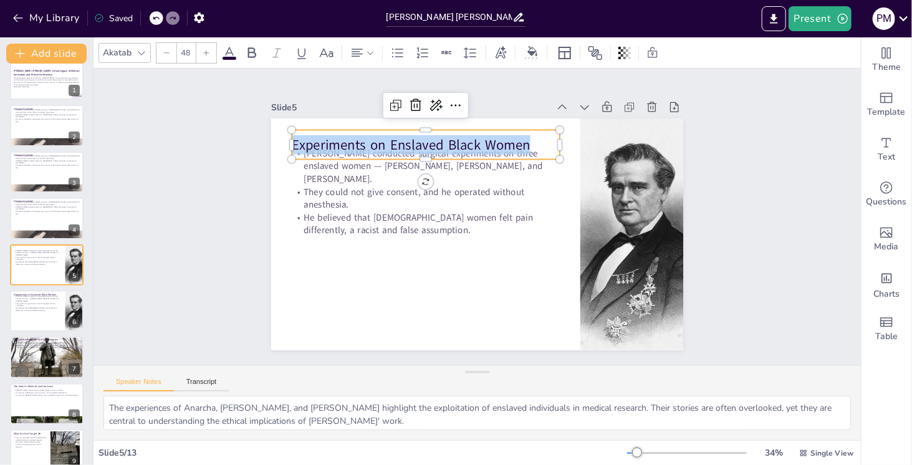
drag, startPoint x: 523, startPoint y: 138, endPoint x: 287, endPoint y: 150, distance: 236.6
click at [287, 150] on div "Sims conducted surgical experiments on three enslaved women — Anarcha, Lucy, an…" at bounding box center [473, 234] width 451 height 312
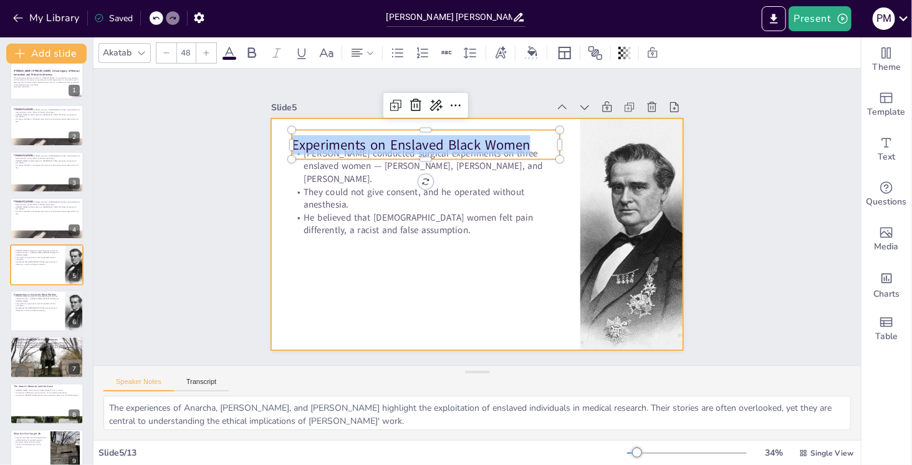
copy p "Experiments on Enslaved Black Women"
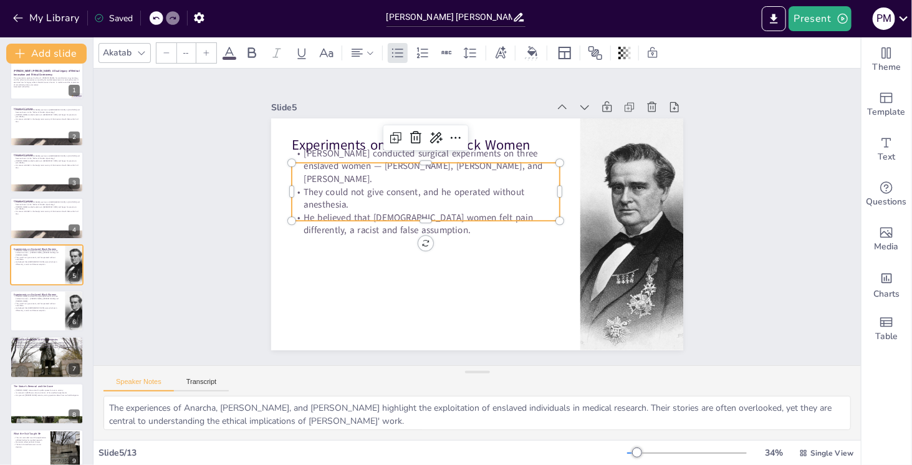
type input "32"
click at [357, 194] on p "They could not give consent, and he operated without anesthesia." at bounding box center [428, 193] width 269 height 54
click at [357, 194] on p "They could not give consent, and he operated without anesthesia." at bounding box center [430, 187] width 267 height 81
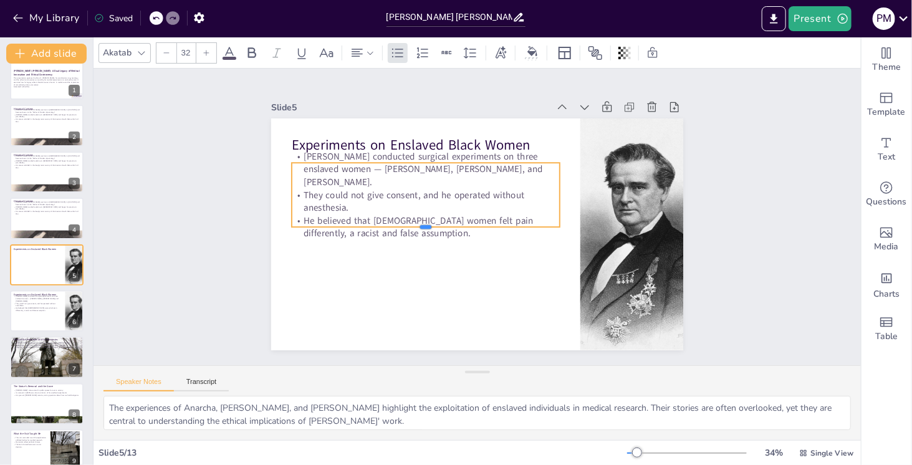
drag, startPoint x: 367, startPoint y: 220, endPoint x: 335, endPoint y: 220, distance: 31.2
click at [335, 220] on div "Experiments on Enslaved Black Women Sims conducted surgical experiments on thre…" at bounding box center [472, 234] width 464 height 348
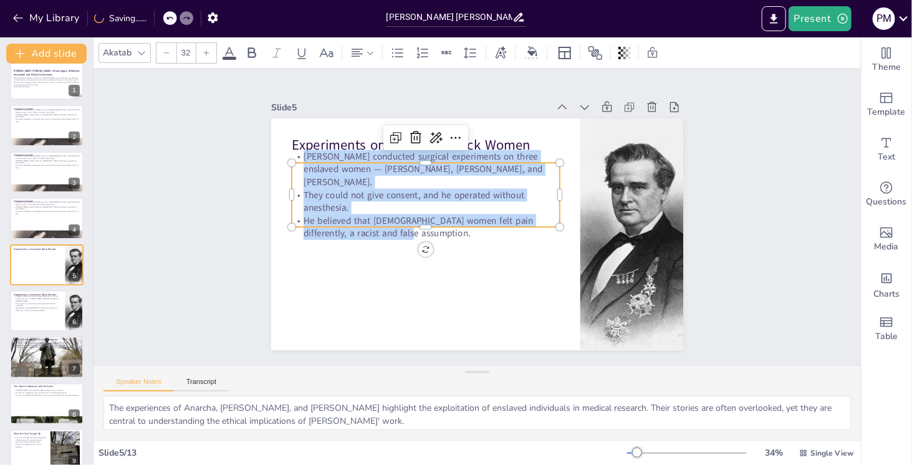
drag, startPoint x: 365, startPoint y: 221, endPoint x: 291, endPoint y: 158, distance: 97.7
click at [291, 158] on div "Experiments on Enslaved Black Women Sims conducted surgical experiments on thre…" at bounding box center [469, 233] width 471 height 380
copy div "Sims conducted surgical experiments on three enslaved women — Anarcha, Lucy, an…"
click at [39, 314] on div at bounding box center [46, 311] width 75 height 42
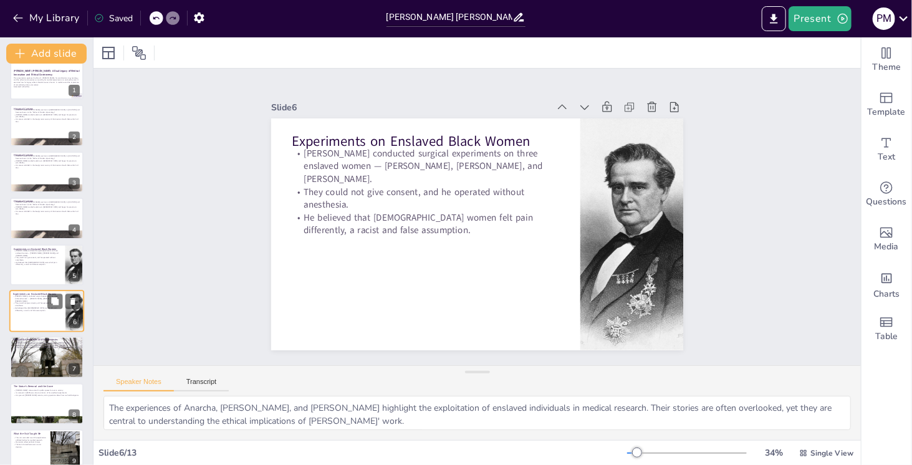
scroll to position [61, 0]
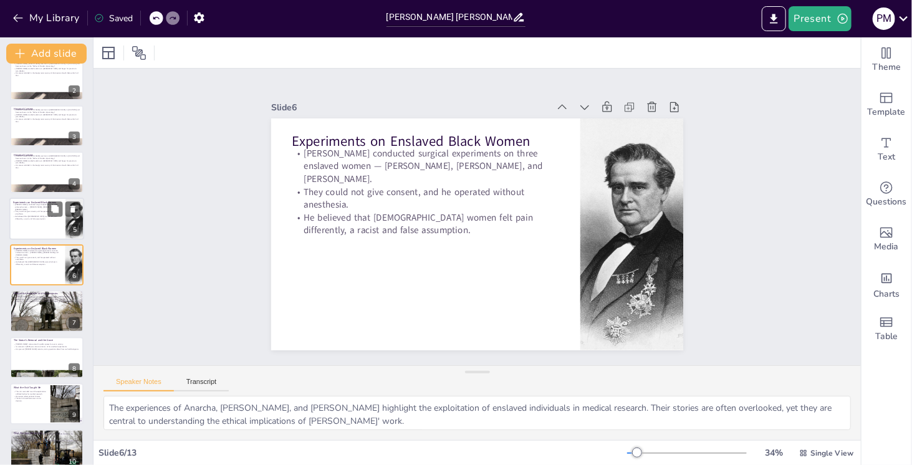
click at [32, 224] on div at bounding box center [46, 219] width 75 height 42
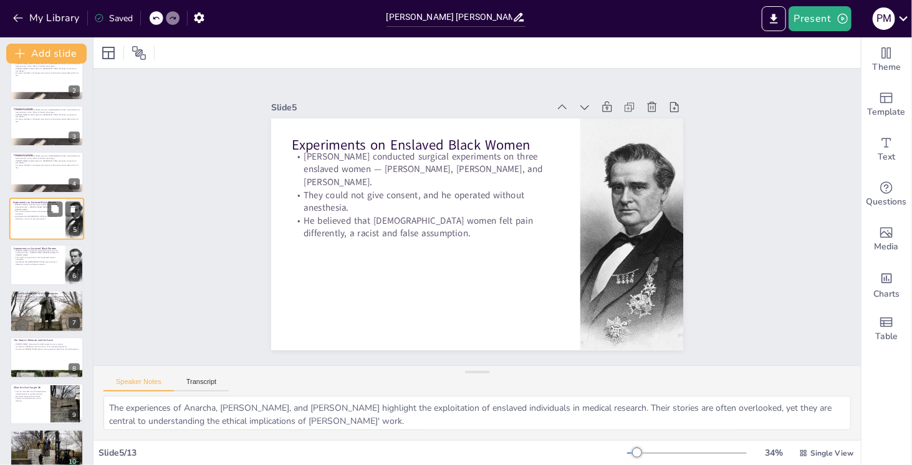
scroll to position [15, 0]
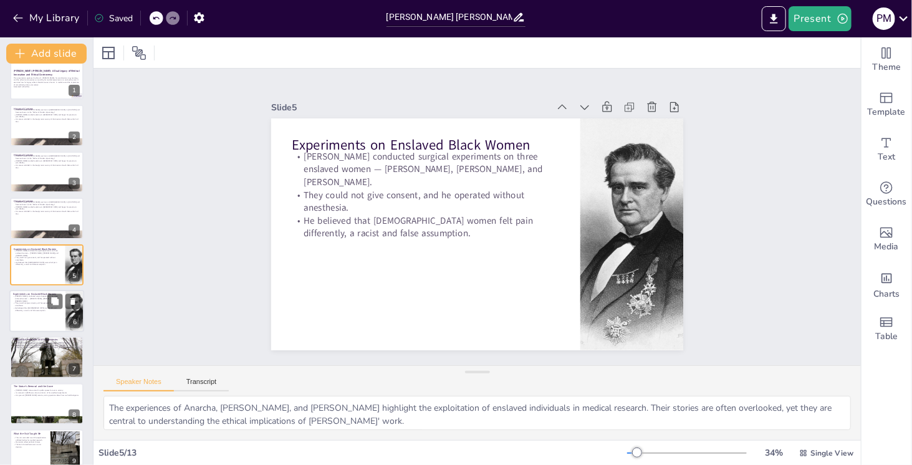
click at [36, 302] on p "They could not give consent, and he operated without anesthesia." at bounding box center [37, 304] width 49 height 4
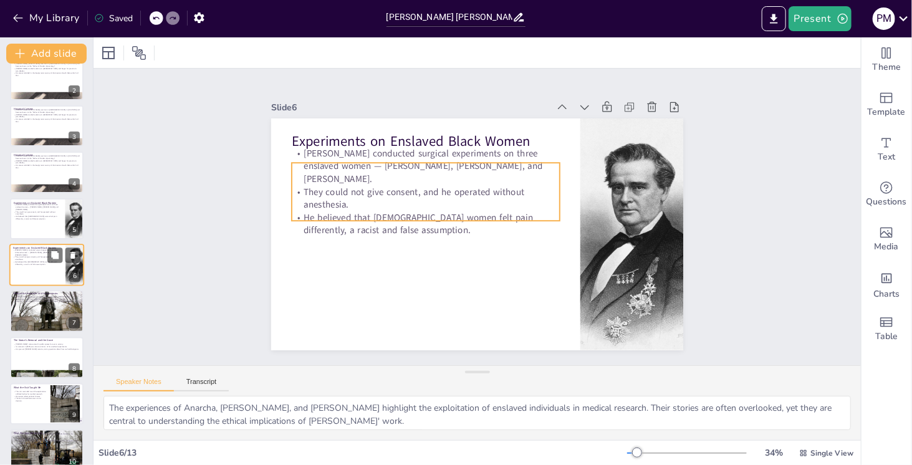
click at [23, 261] on p "He believed that [DEMOGRAPHIC_DATA] women felt pain differently, a racist and f…" at bounding box center [37, 263] width 49 height 4
click at [26, 259] on div "Sims conducted surgical experiments on three enslaved women — Anarcha, Lucy, an…" at bounding box center [37, 257] width 49 height 16
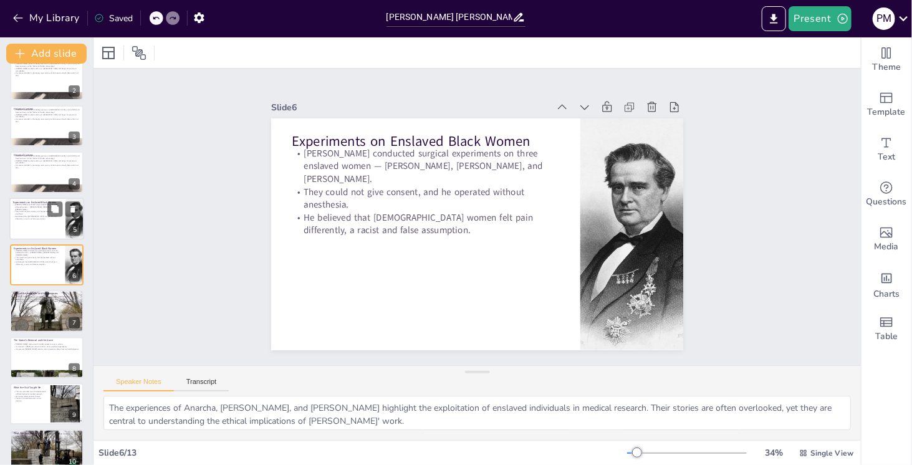
click at [28, 225] on div at bounding box center [46, 219] width 75 height 42
